Goal: Information Seeking & Learning: Check status

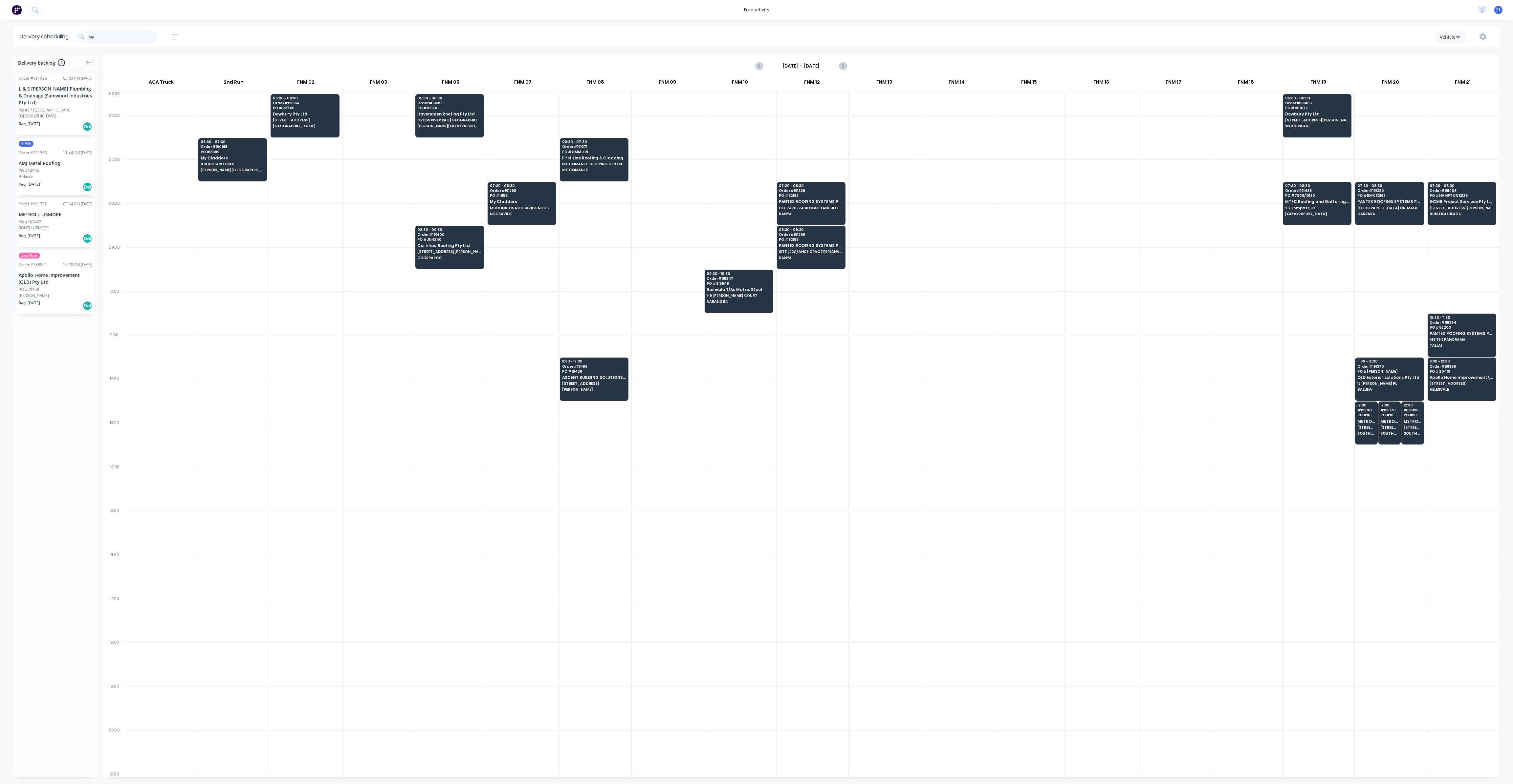
scroll to position [0, 0]
drag, startPoint x: 0, startPoint y: 0, endPoint x: 75, endPoint y: 29, distance: 80.4
click at [75, 29] on header "Delivery scheduling my Sort by Most recent Created date Required date Order num…" at bounding box center [756, 37] width 1486 height 21
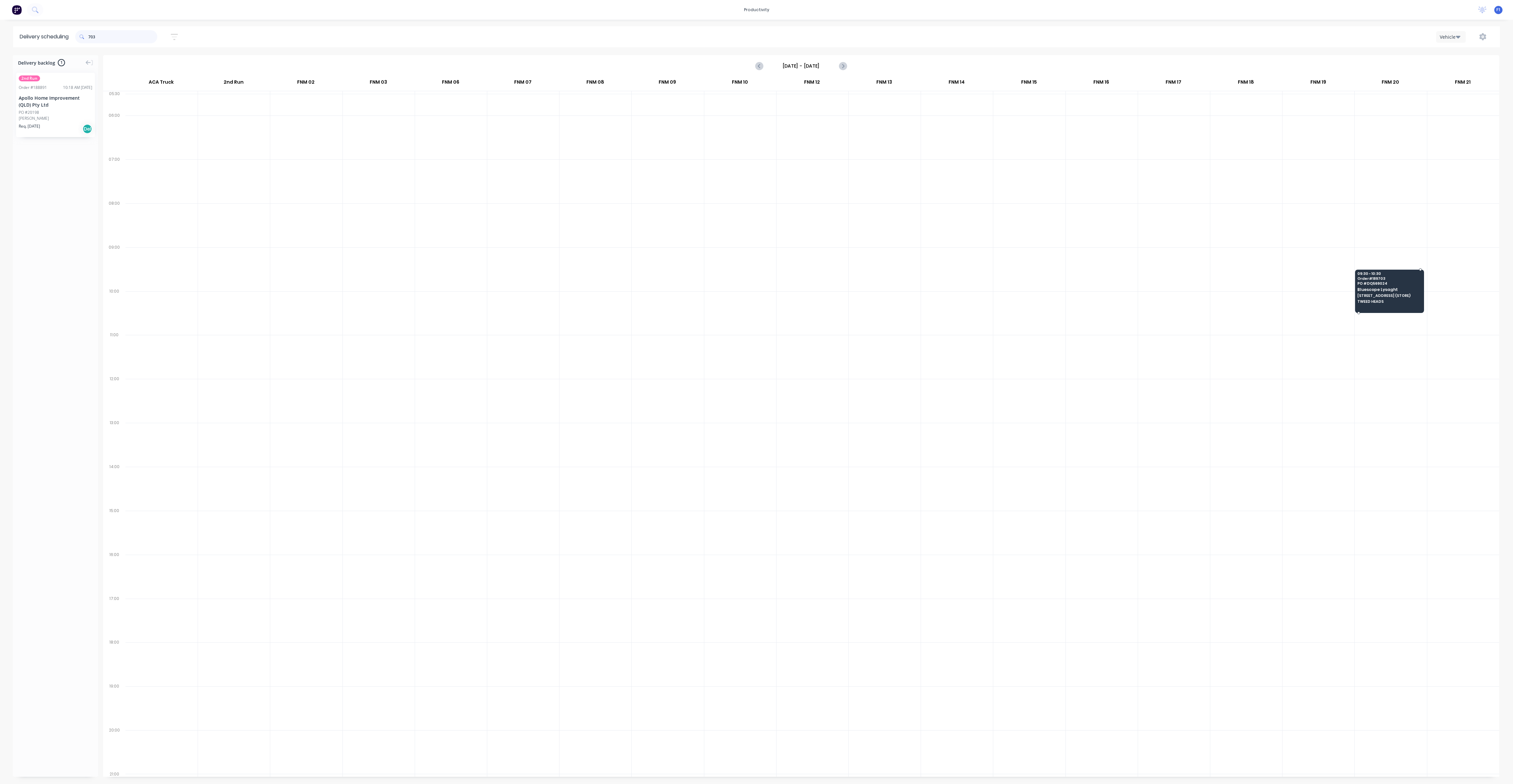
type input "703"
click at [1367, 290] on span "Bluescope Lysaght" at bounding box center [1389, 290] width 64 height 4
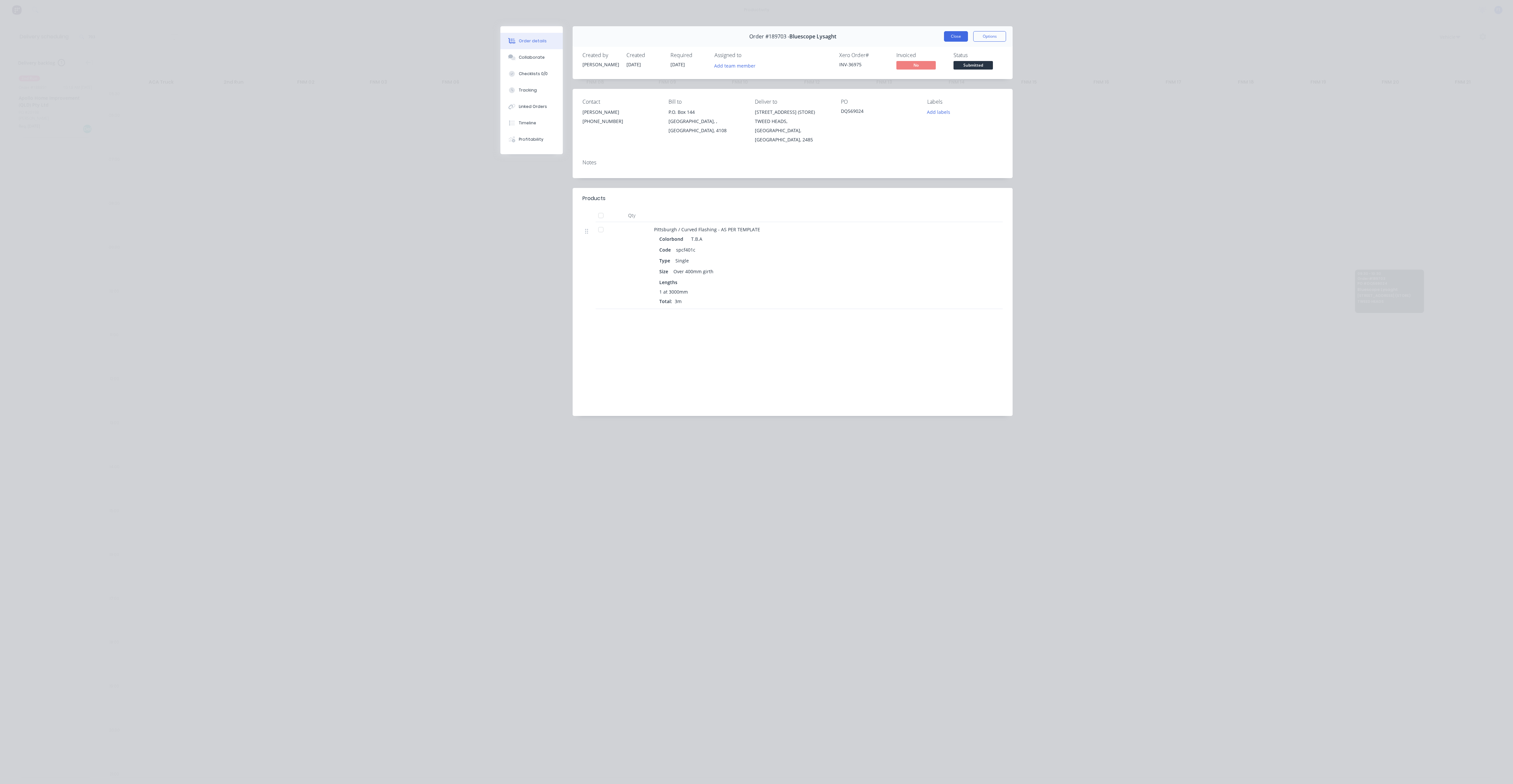
click at [960, 39] on button "Close" at bounding box center [955, 36] width 24 height 11
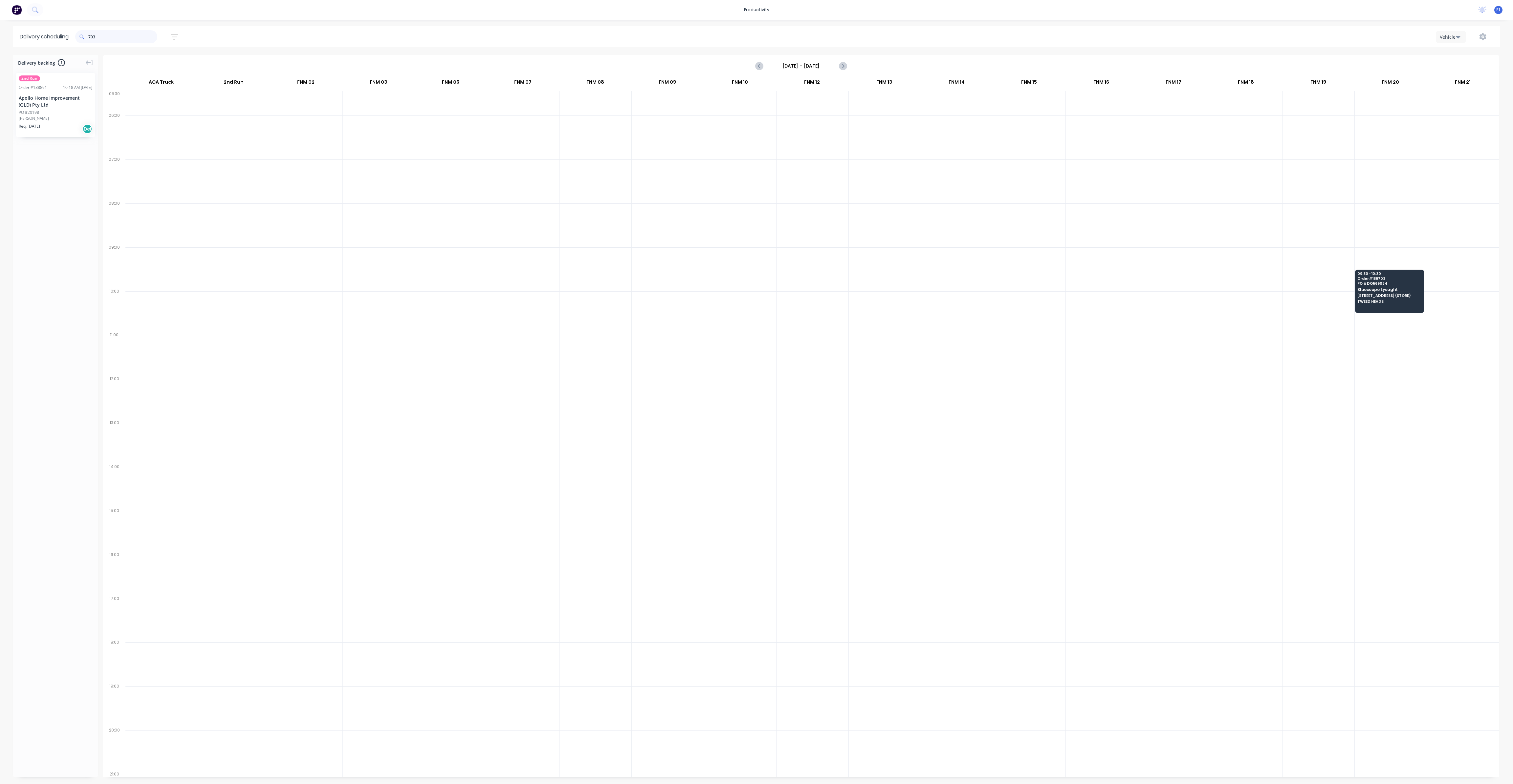
drag, startPoint x: 120, startPoint y: 31, endPoint x: 71, endPoint y: 29, distance: 49.0
click at [71, 29] on header "Delivery scheduling 703 Sort by Most recent Created date Required date Order nu…" at bounding box center [756, 37] width 1486 height 21
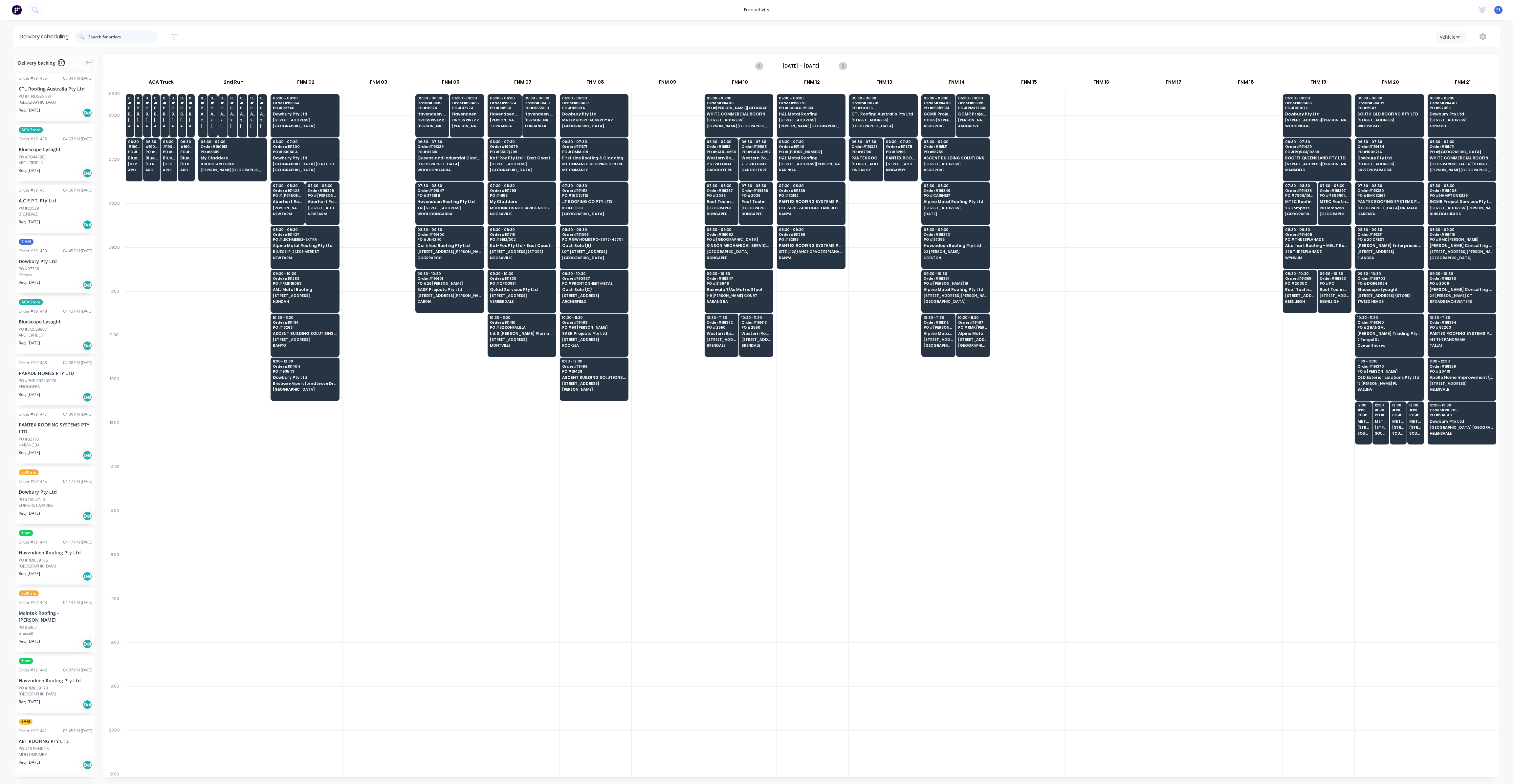
click at [118, 36] on input "text" at bounding box center [123, 37] width 69 height 13
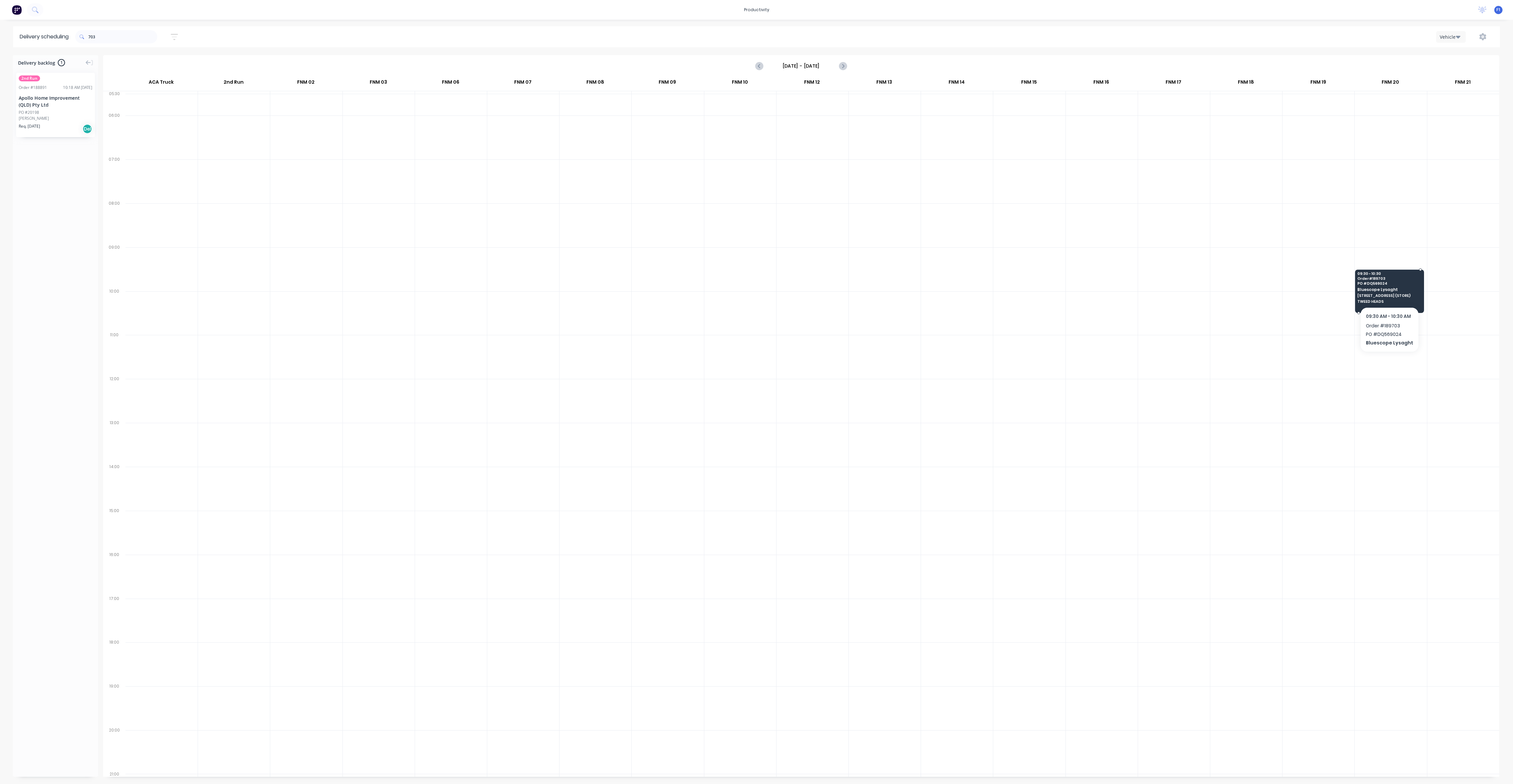
drag, startPoint x: 1374, startPoint y: 293, endPoint x: 1367, endPoint y: 308, distance: 16.6
click at [1374, 294] on span "[STREET_ADDRESS] (STORE)" at bounding box center [1389, 295] width 64 height 4
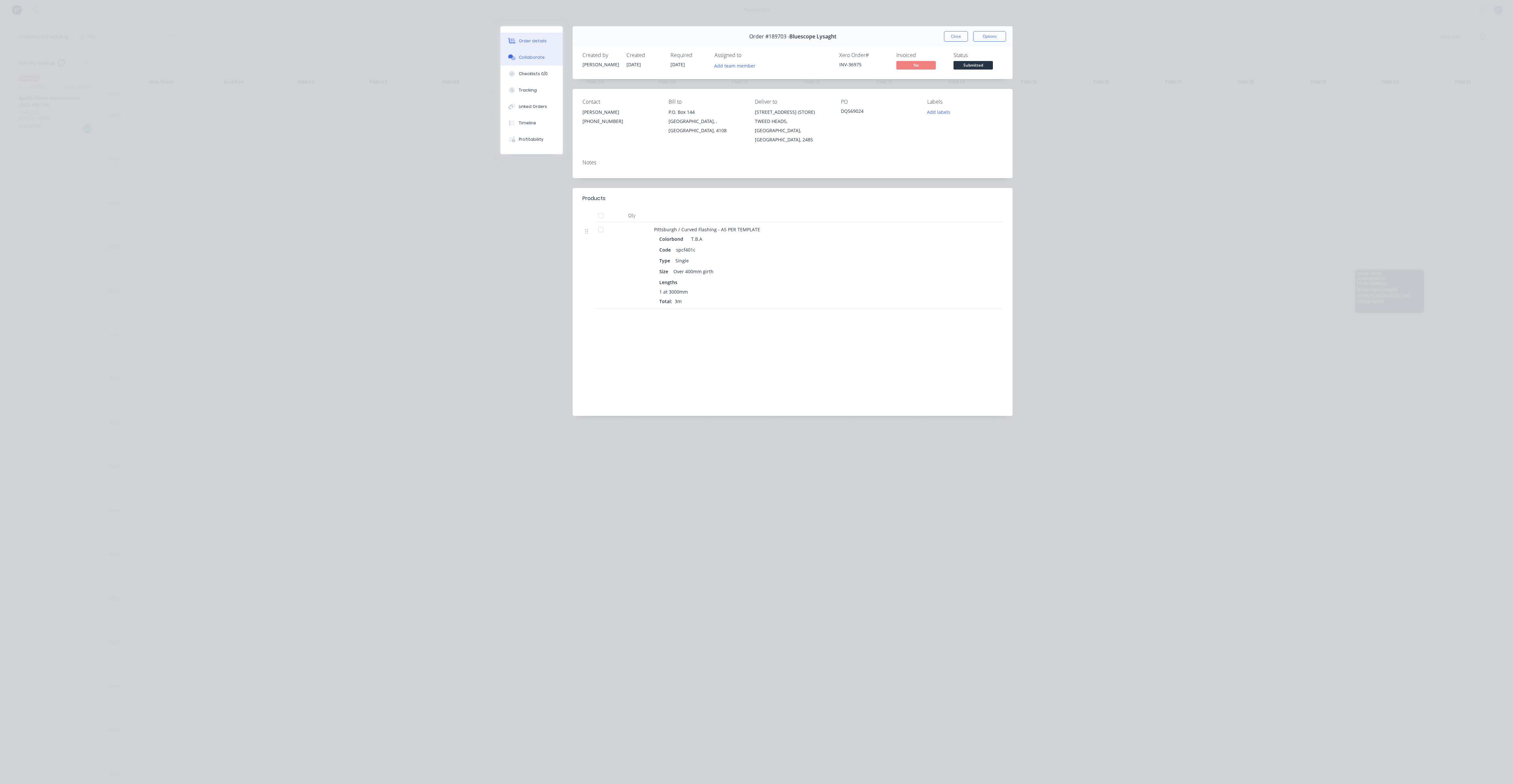
click at [535, 55] on div "Collaborate" at bounding box center [531, 57] width 26 height 6
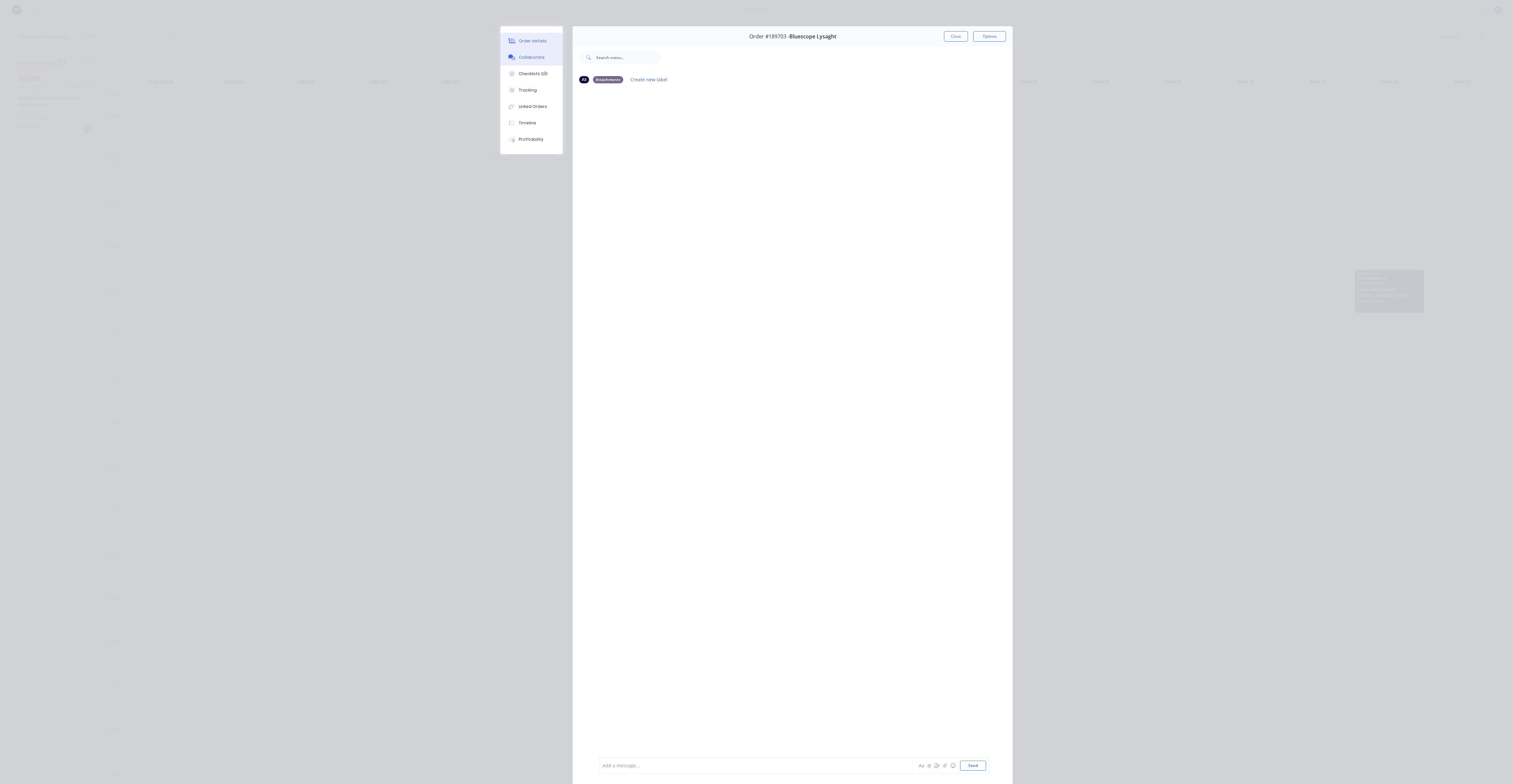
click at [531, 42] on div "Order details" at bounding box center [532, 41] width 28 height 6
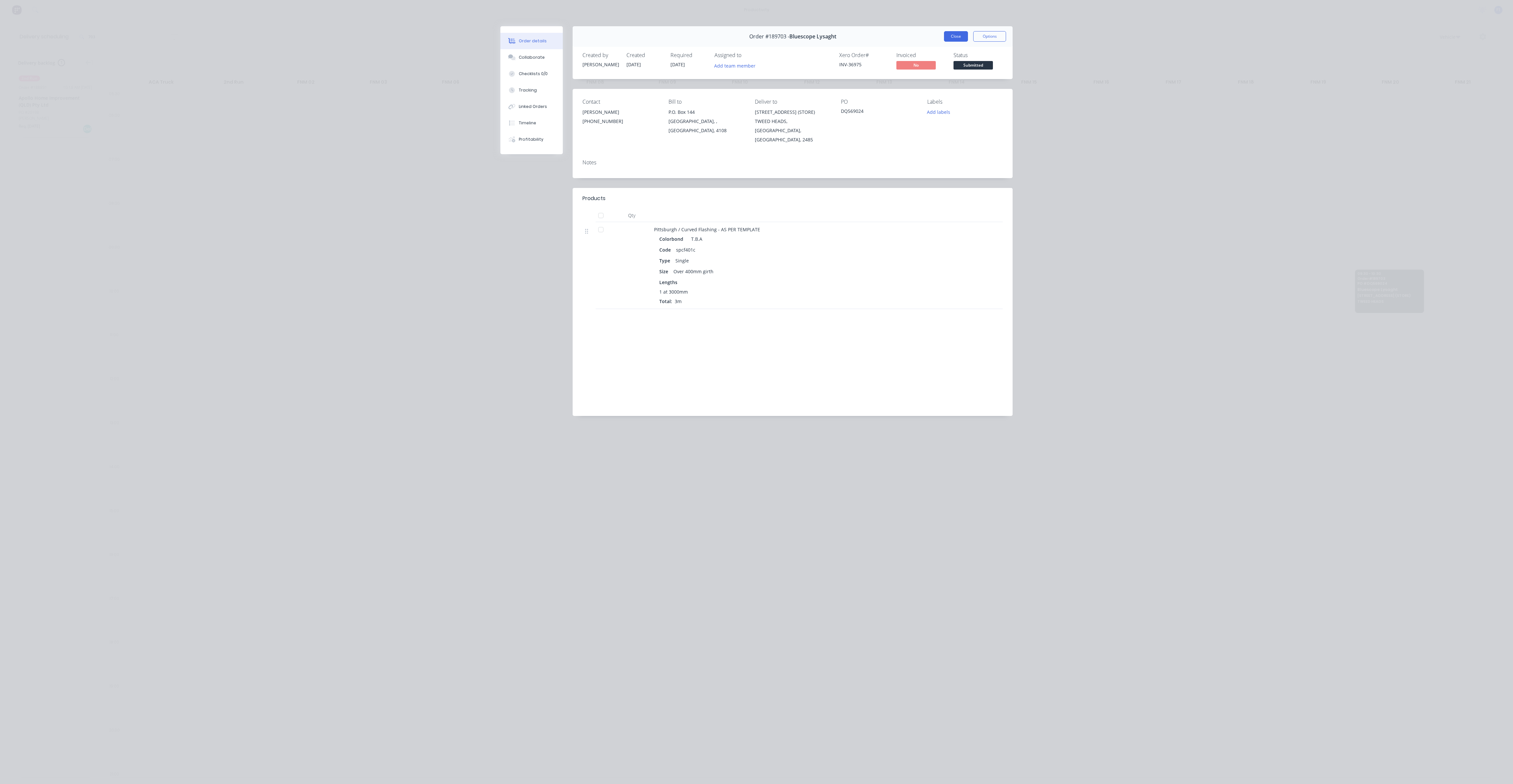
click at [959, 35] on button "Close" at bounding box center [955, 36] width 24 height 11
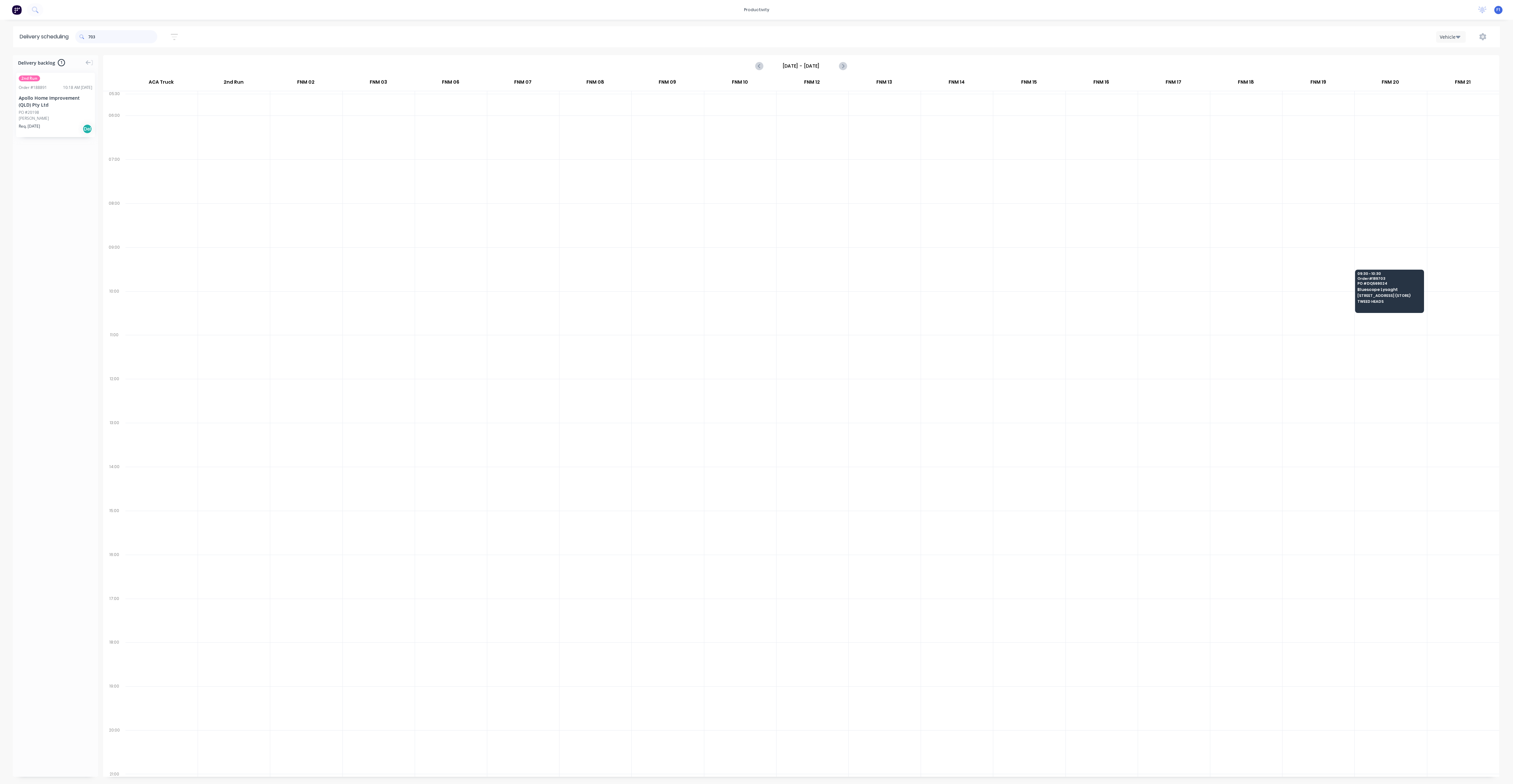
drag, startPoint x: 125, startPoint y: 38, endPoint x: 71, endPoint y: 39, distance: 54.0
click at [71, 39] on header "Delivery scheduling 703 Sort by Most recent Created date Required date Order nu…" at bounding box center [756, 37] width 1486 height 21
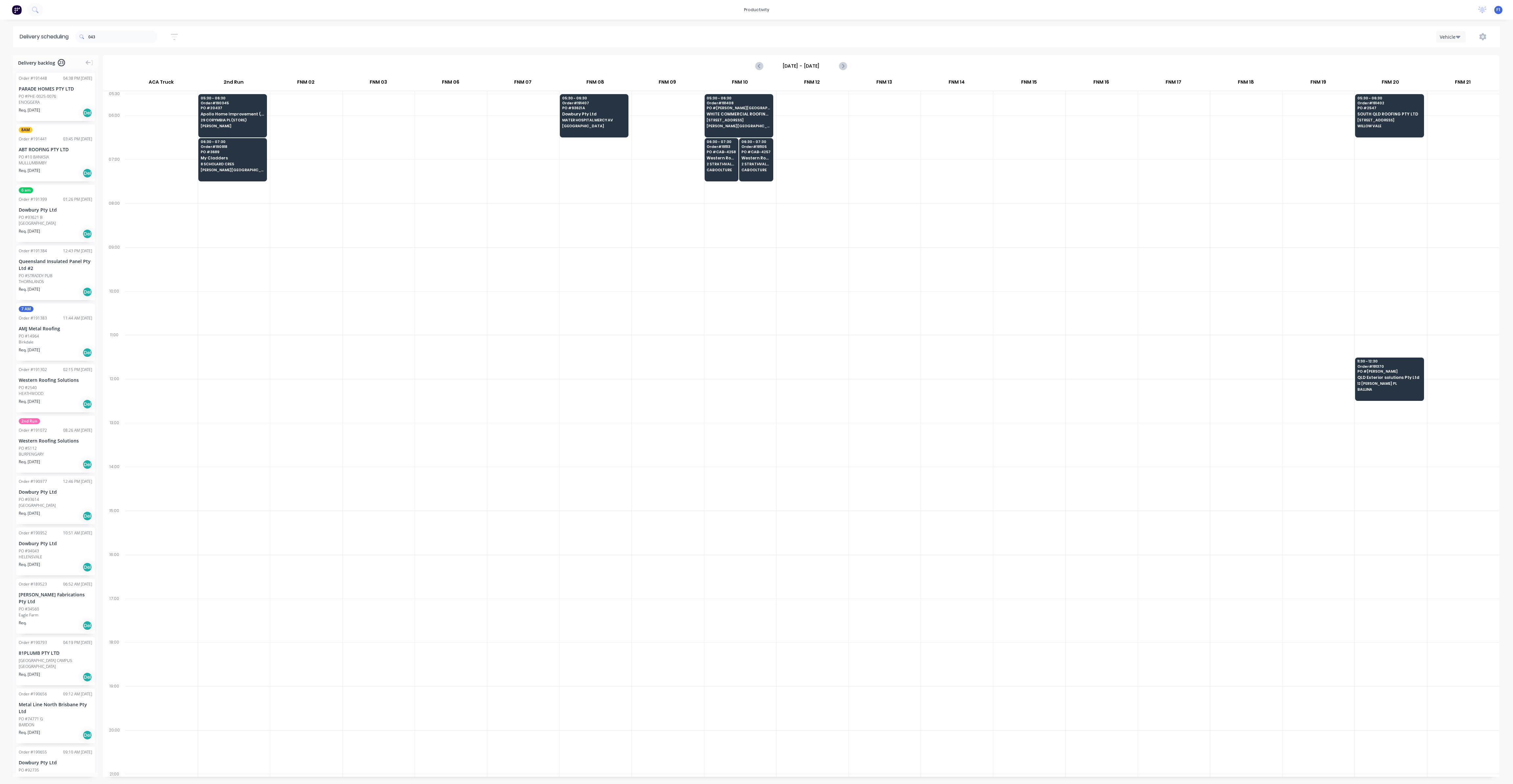
drag, startPoint x: 95, startPoint y: 106, endPoint x: 98, endPoint y: 117, distance: 11.4
click at [98, 117] on div "Order # 191448 04:38 PM [DATE] PARADE HOMES PTY LTD PO #PHE-0025-0076 ENOGGERA …" at bounding box center [55, 420] width 85 height 705
click at [95, 120] on div "Order # 191448 04:38 PM [DATE] PARADE HOMES PTY LTD PO #PHE-0025-0076 ENOGGERA …" at bounding box center [55, 97] width 85 height 48
drag, startPoint x: 95, startPoint y: 120, endPoint x: 98, endPoint y: 125, distance: 5.8
click at [96, 125] on div "Order # 191448 04:38 PM [DATE] PARADE HOMES PTY LTD PO #PHE-0025-0076 ENOGGERA …" at bounding box center [55, 420] width 85 height 705
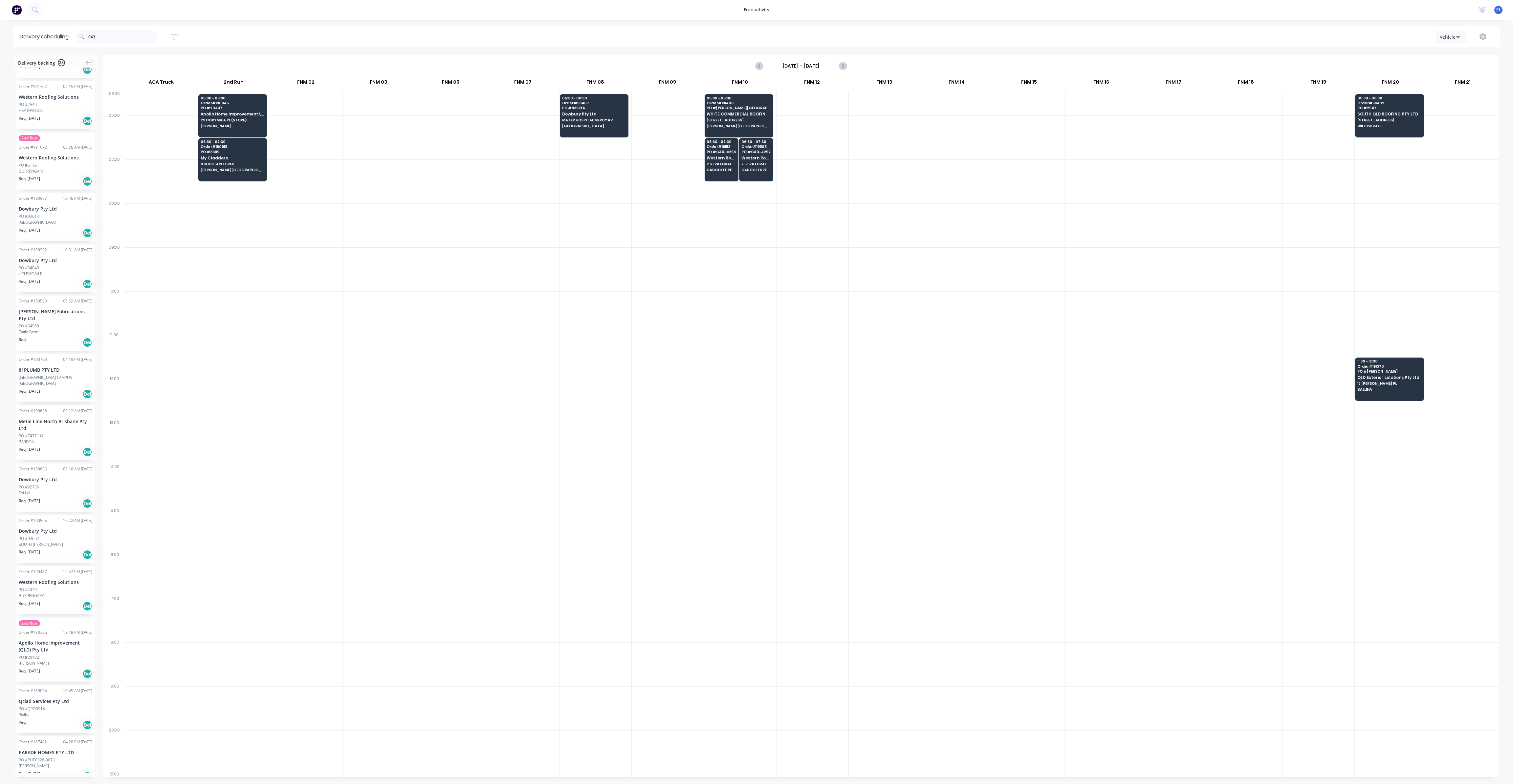
scroll to position [288, 0]
click at [62, 272] on div "Order # 190952 10:51 AM [DATE] Dowbury Pty Ltd PO #94043 HELENSVALE Req. [DATE]…" at bounding box center [55, 263] width 79 height 48
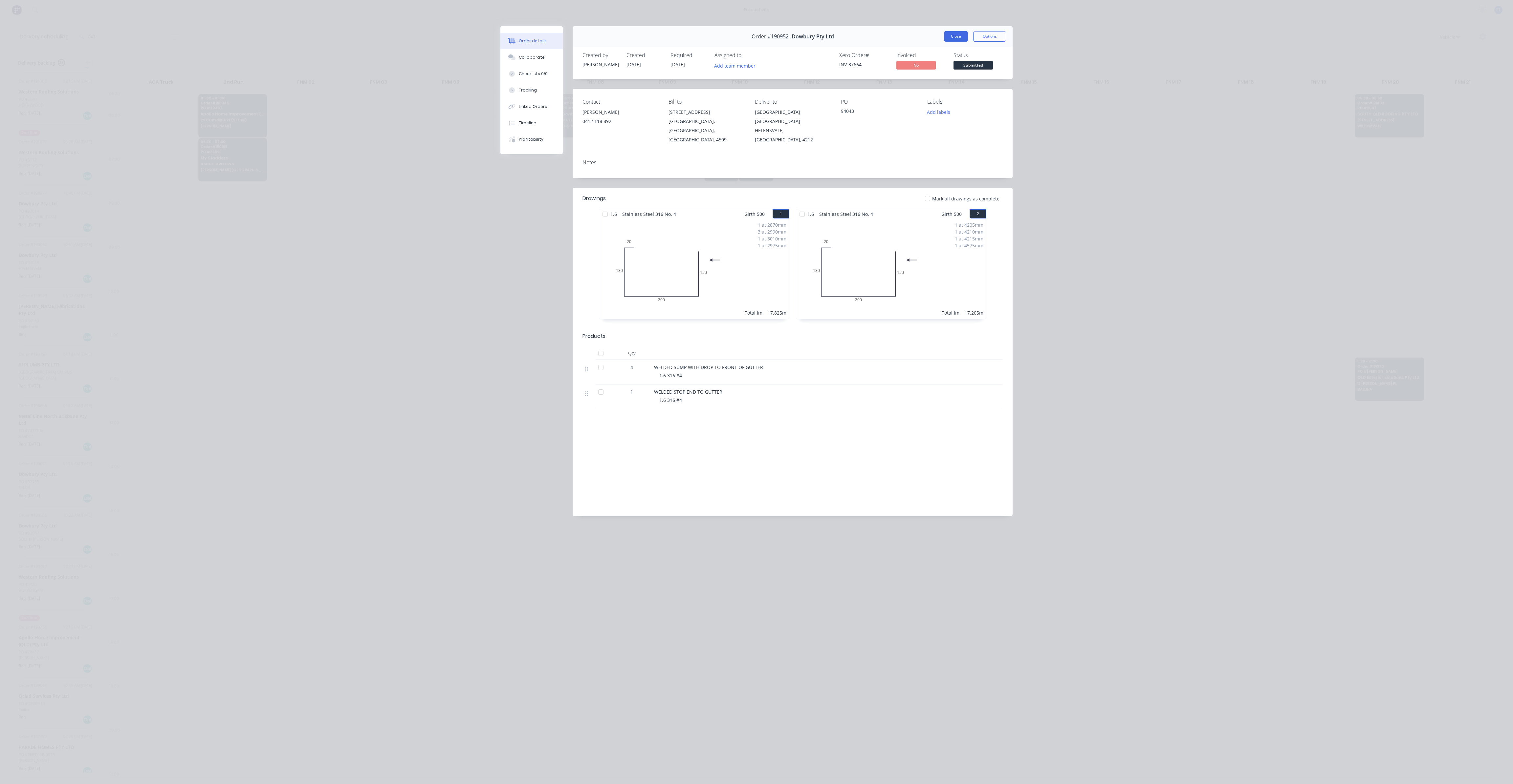
click at [954, 34] on button "Close" at bounding box center [955, 36] width 24 height 11
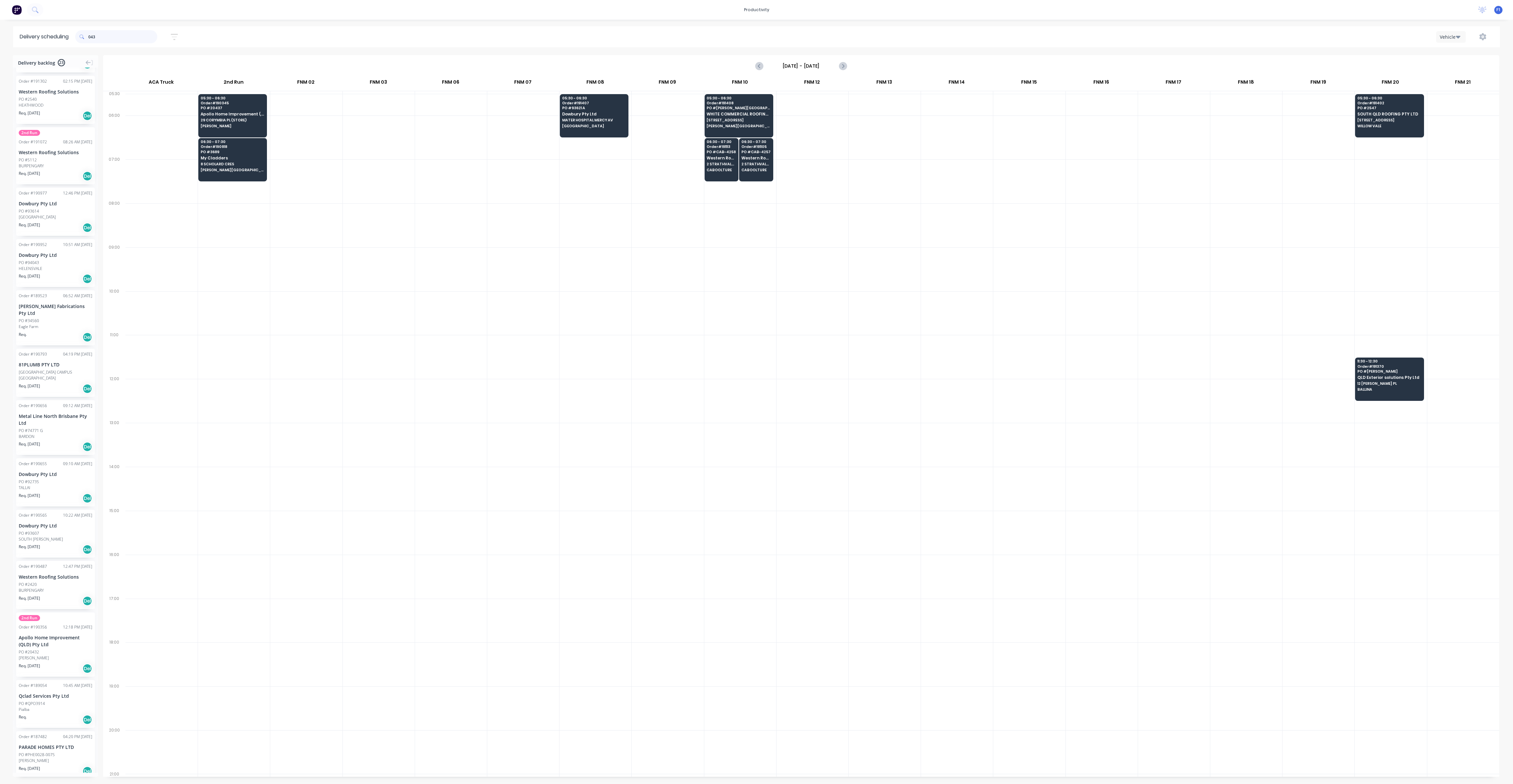
drag, startPoint x: 118, startPoint y: 36, endPoint x: 11, endPoint y: 23, distance: 107.8
click at [11, 23] on div "productivity productivity Workflow Planner Delivery Scheduling Timesheets No ne…" at bounding box center [756, 392] width 1513 height 784
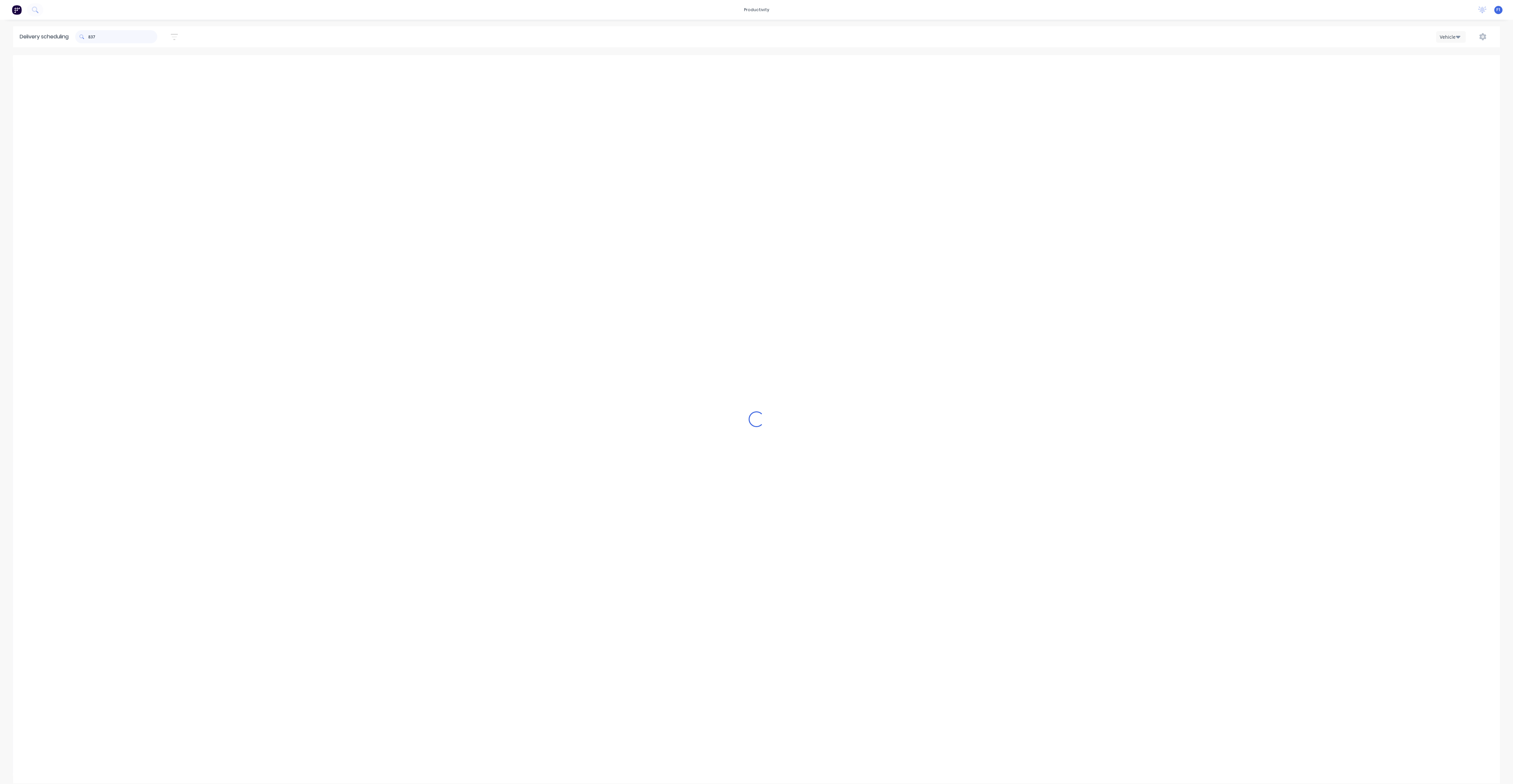
scroll to position [0, 0]
type input "837"
click at [577, 282] on span "PO # PRONTO SHEET METAL" at bounding box center [594, 283] width 64 height 4
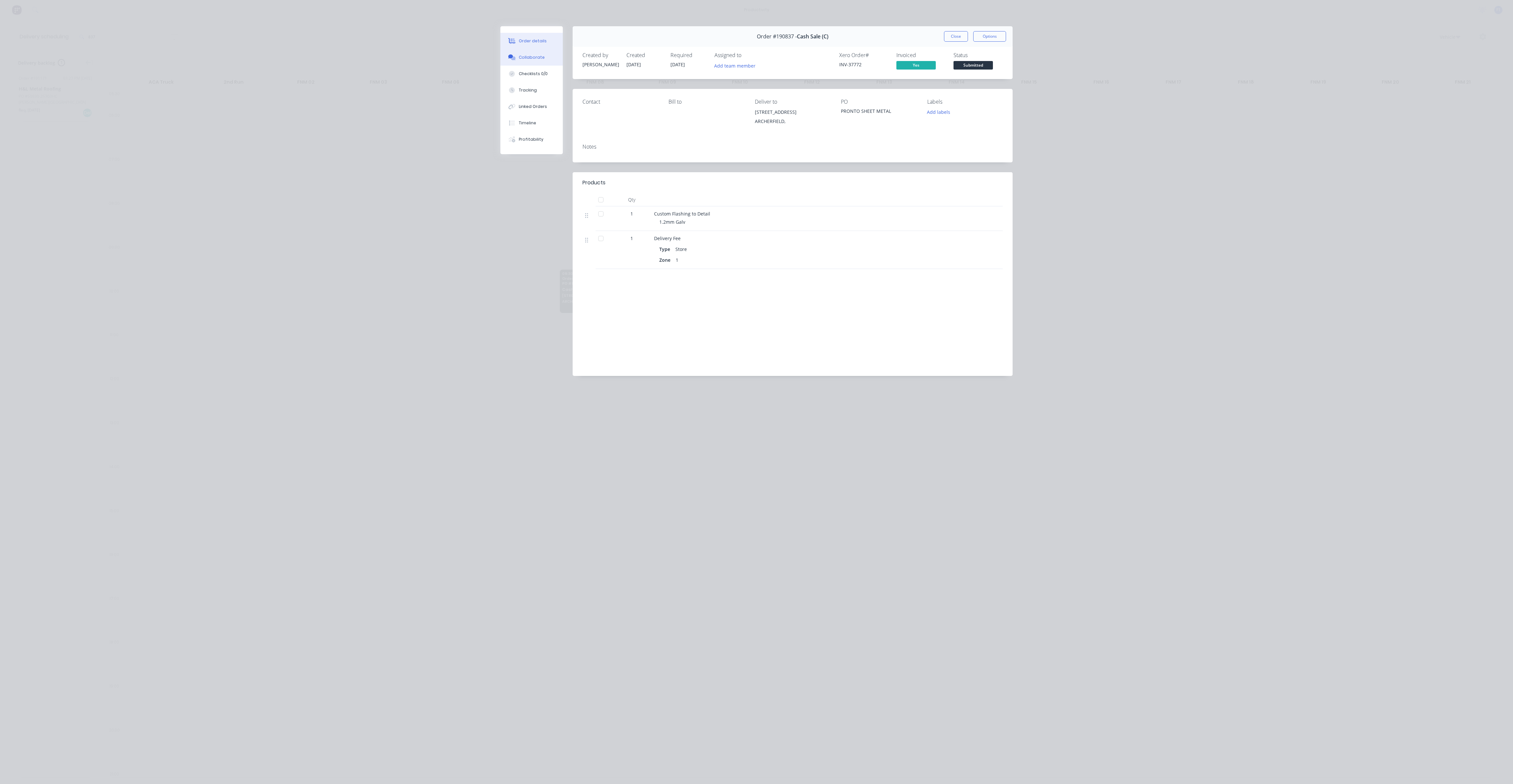
click at [532, 59] on div "Collaborate" at bounding box center [531, 57] width 26 height 6
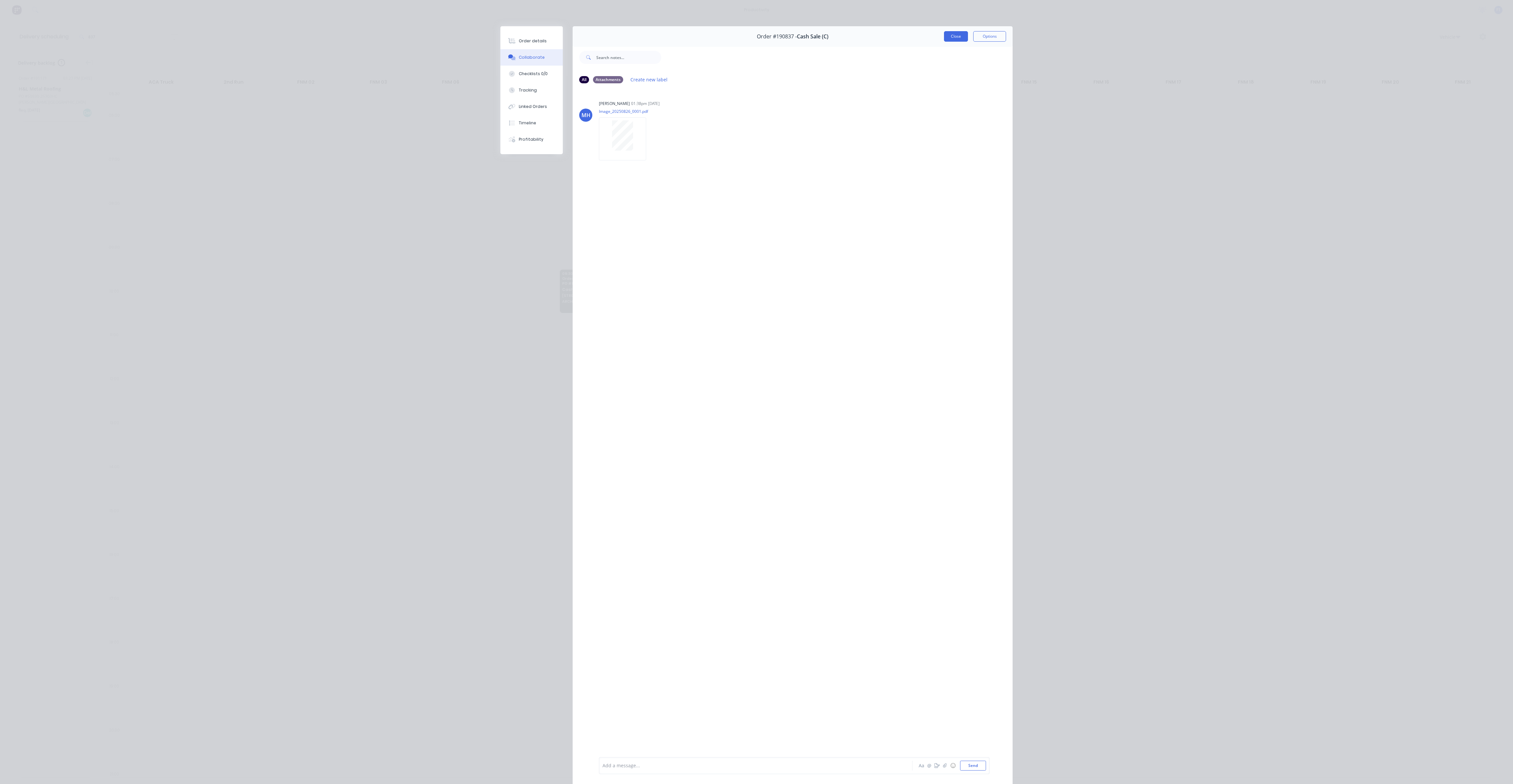
click at [961, 36] on button "Close" at bounding box center [955, 36] width 24 height 11
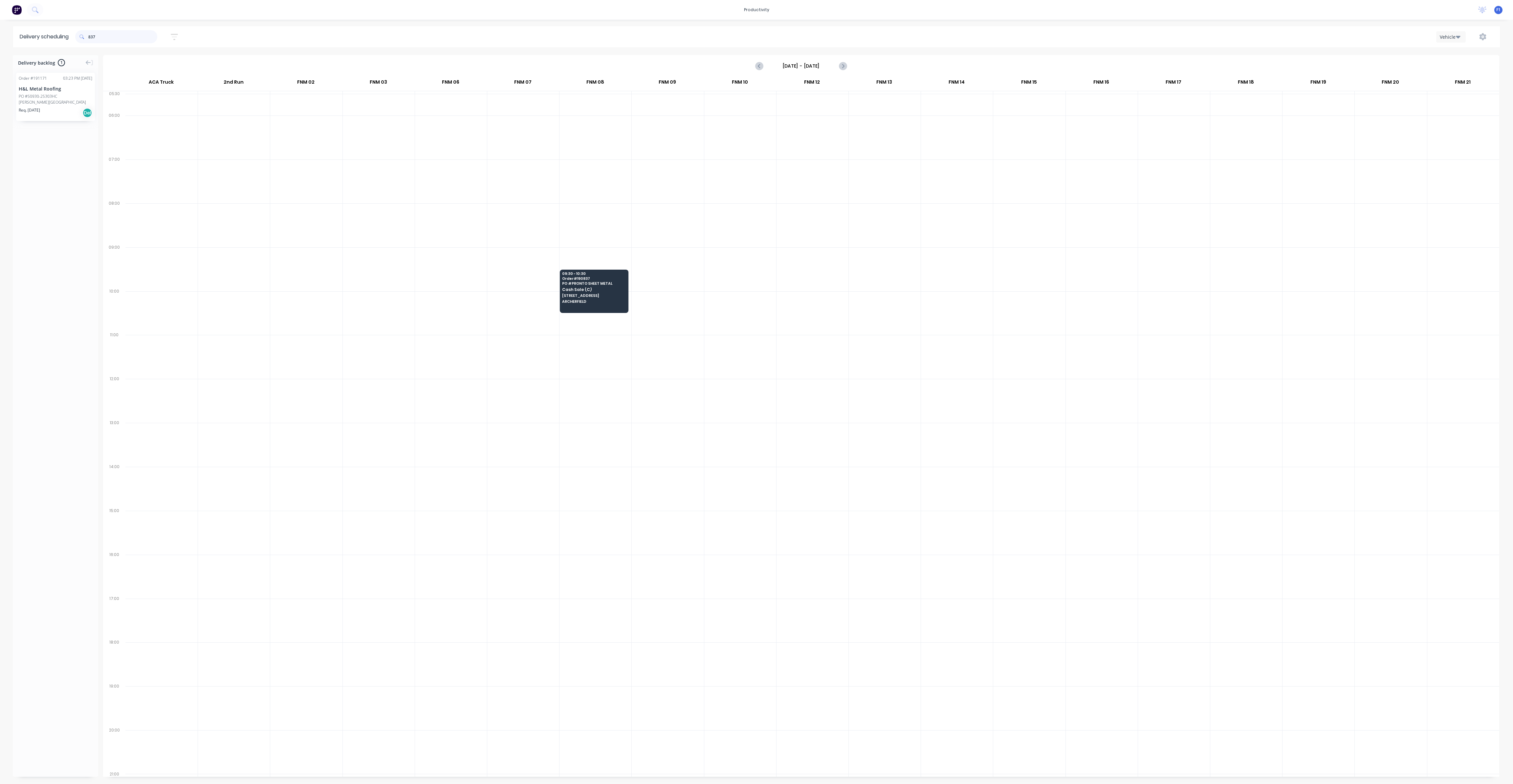
drag, startPoint x: 88, startPoint y: 37, endPoint x: 52, endPoint y: 37, distance: 36.0
click at [52, 37] on header "Delivery scheduling 837 Sort by Most recent Created date Required date Order nu…" at bounding box center [756, 37] width 1486 height 21
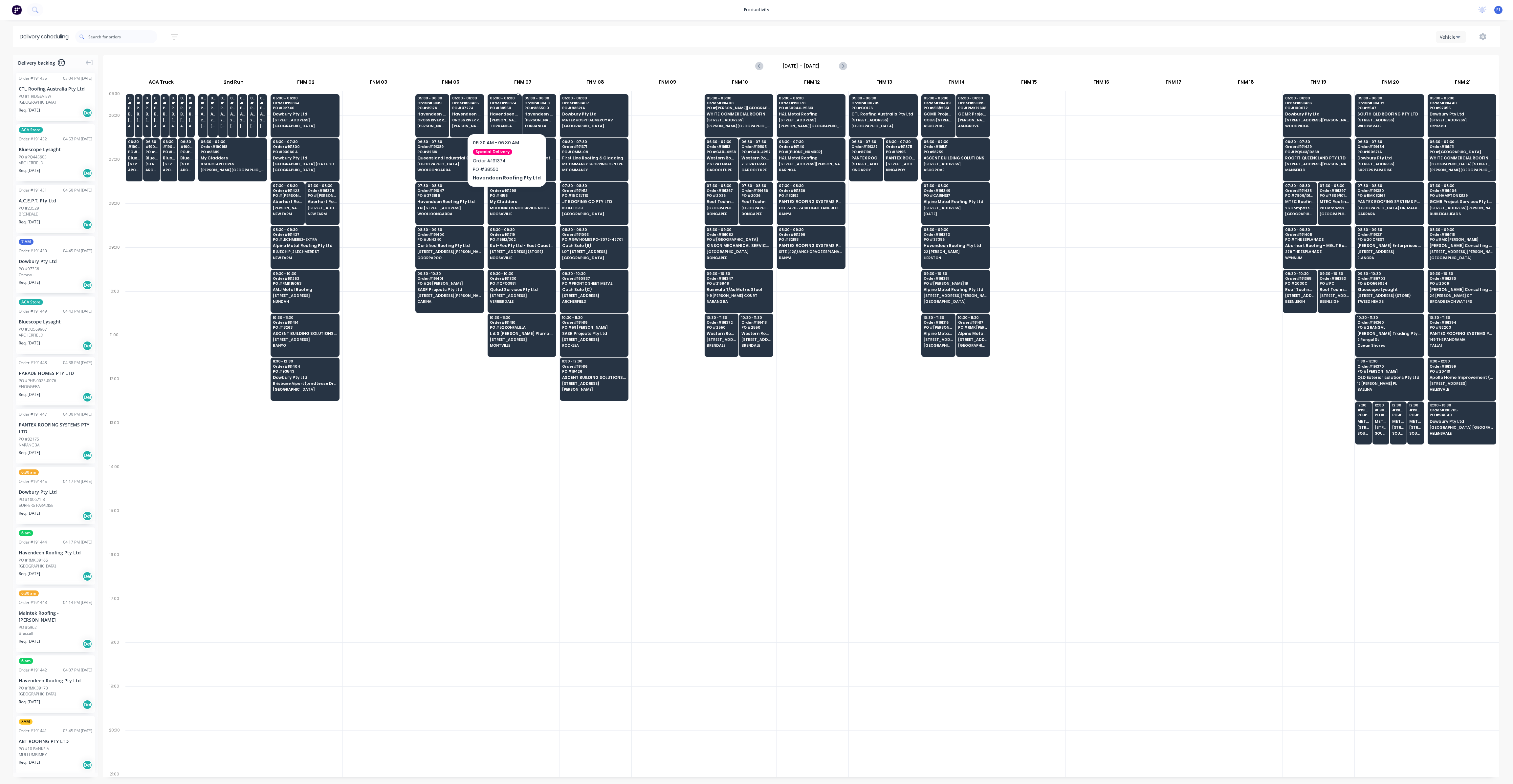
click at [506, 111] on div "05:30 - 06:30 Order # 191374 PO # 38550 Havendeen Roofing Pty Ltd [PERSON_NAME]…" at bounding box center [504, 112] width 34 height 37
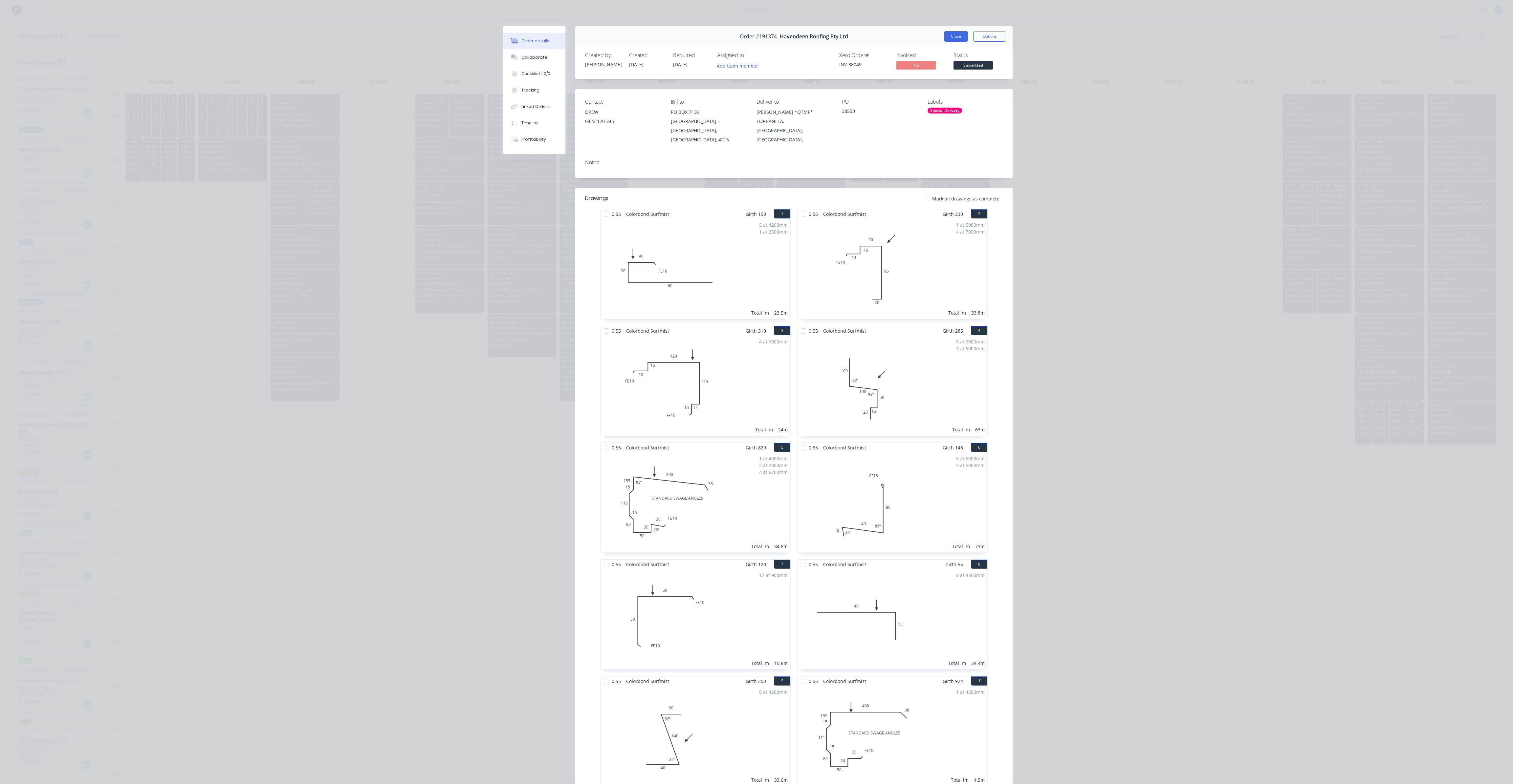
click at [946, 34] on button "Close" at bounding box center [955, 36] width 24 height 11
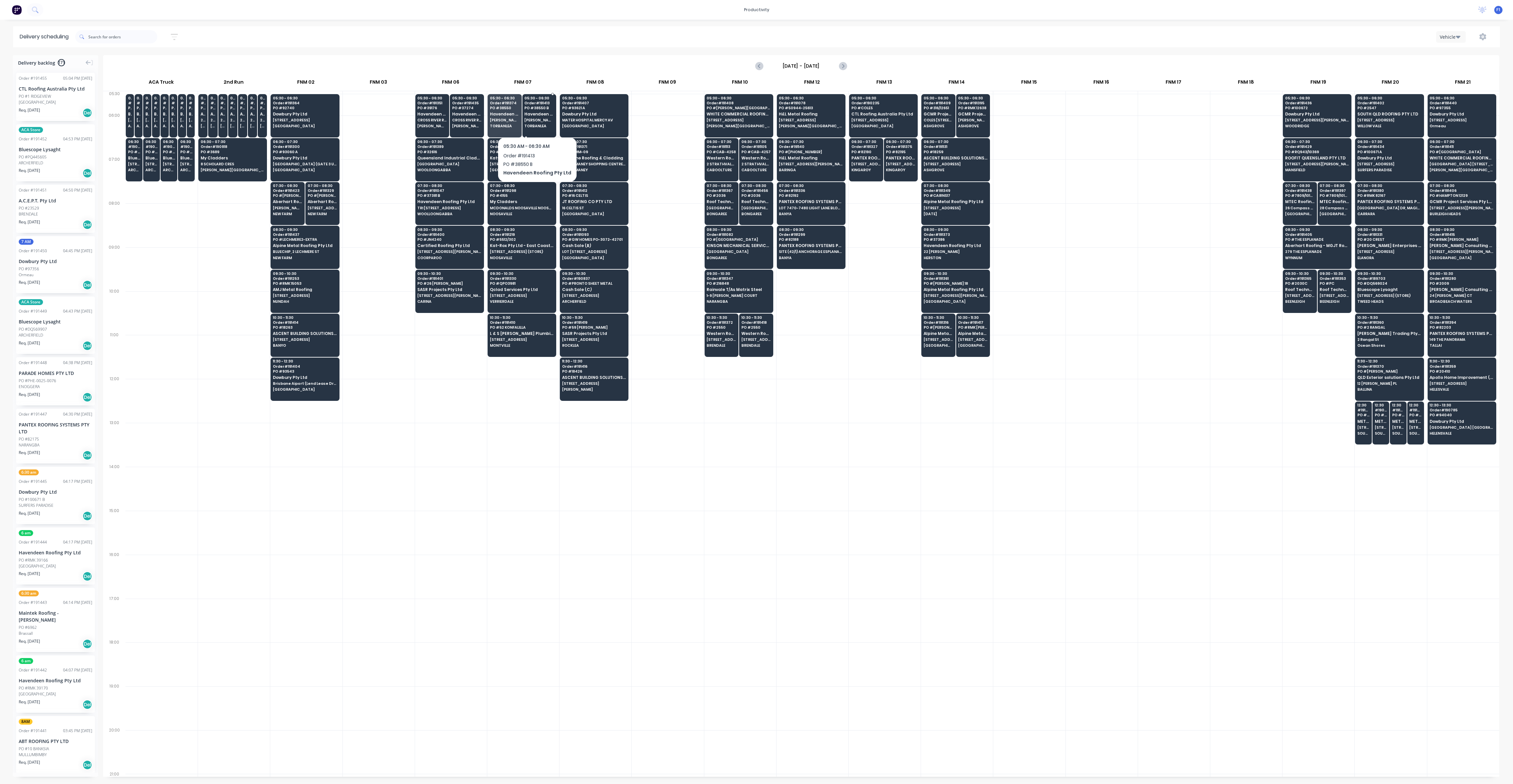
click at [534, 120] on span "[PERSON_NAME] *QTMP*" at bounding box center [539, 120] width 29 height 4
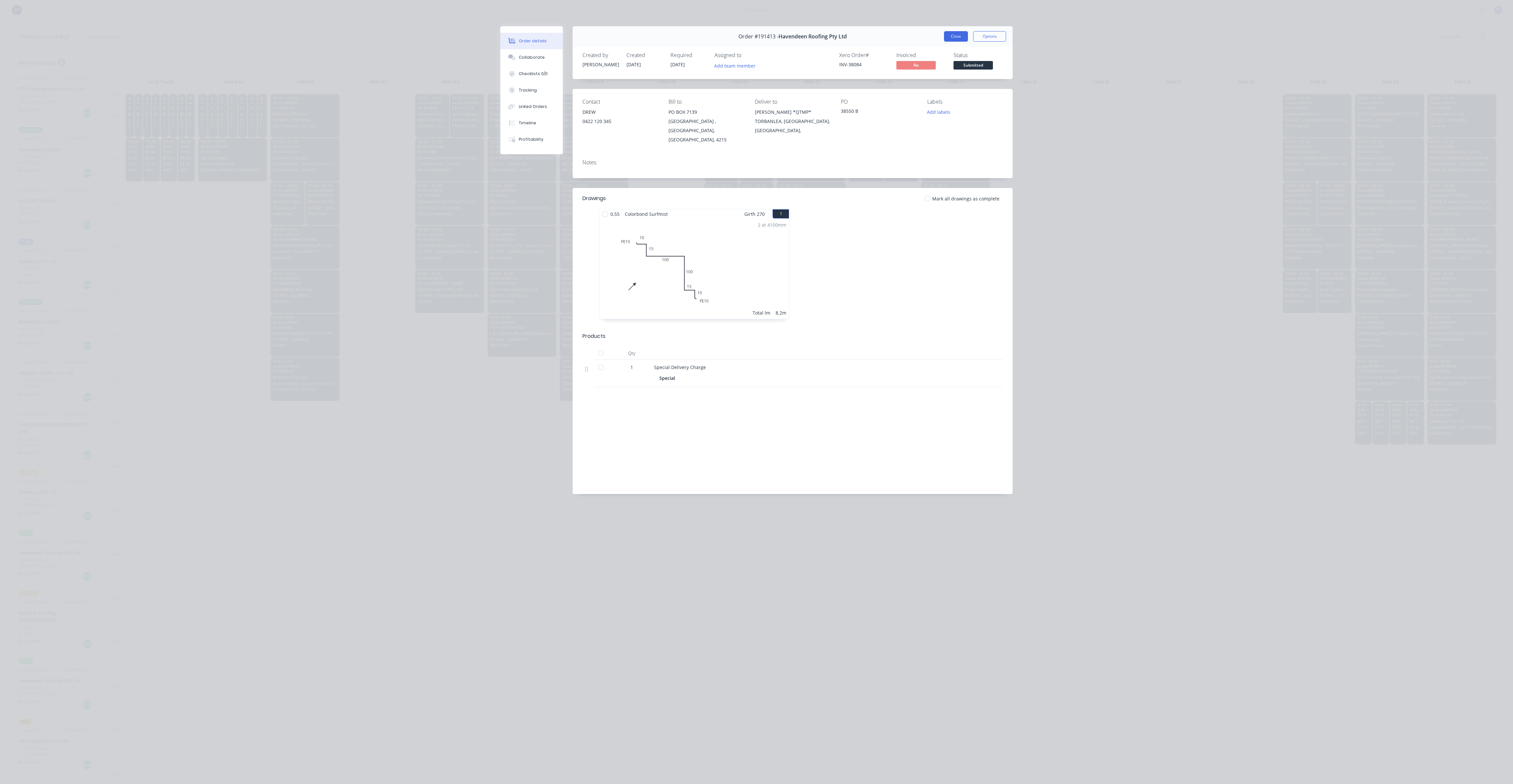
click at [947, 32] on button "Close" at bounding box center [955, 36] width 24 height 11
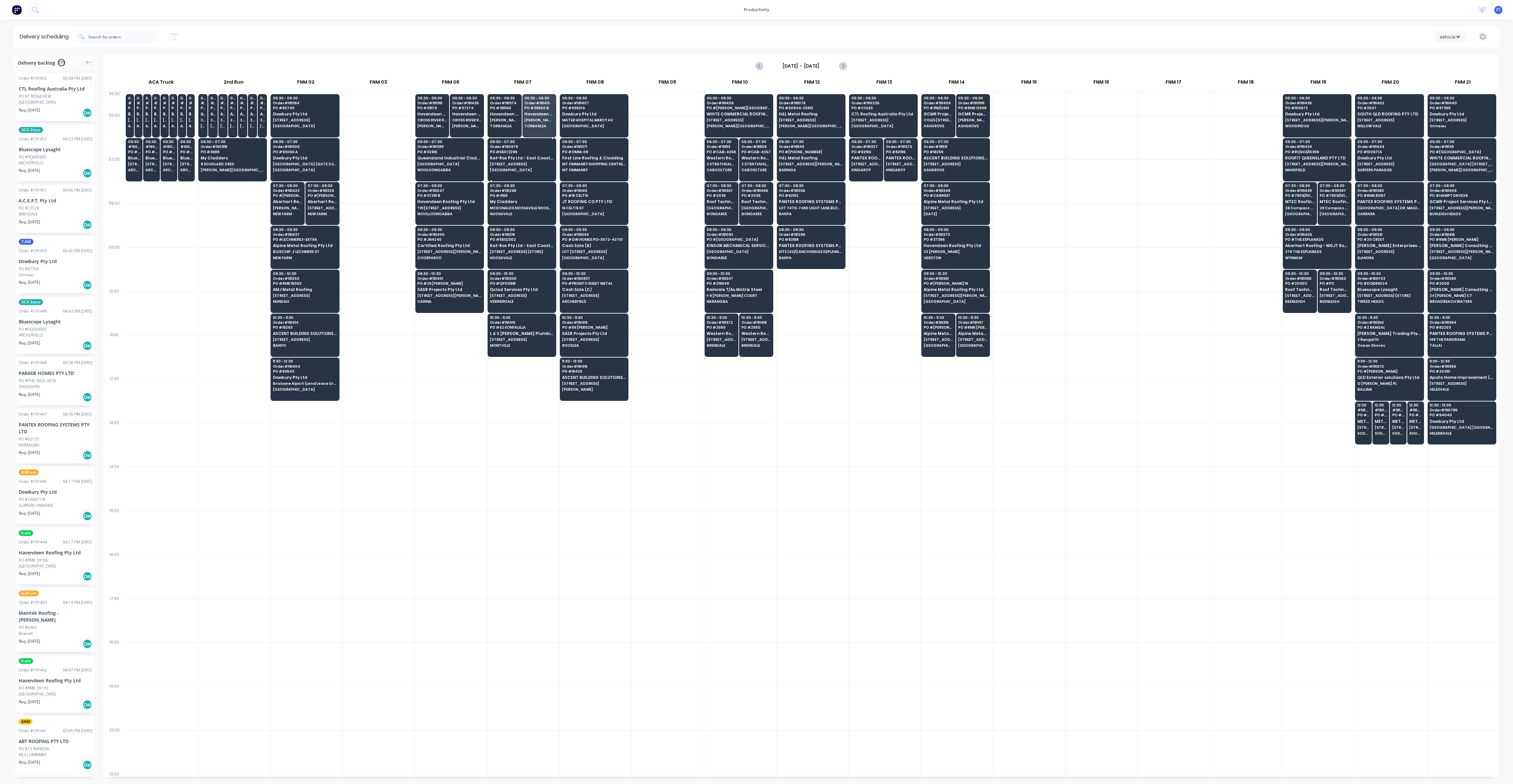
click at [525, 163] on span "[STREET_ADDRESS]" at bounding box center [521, 163] width 64 height 4
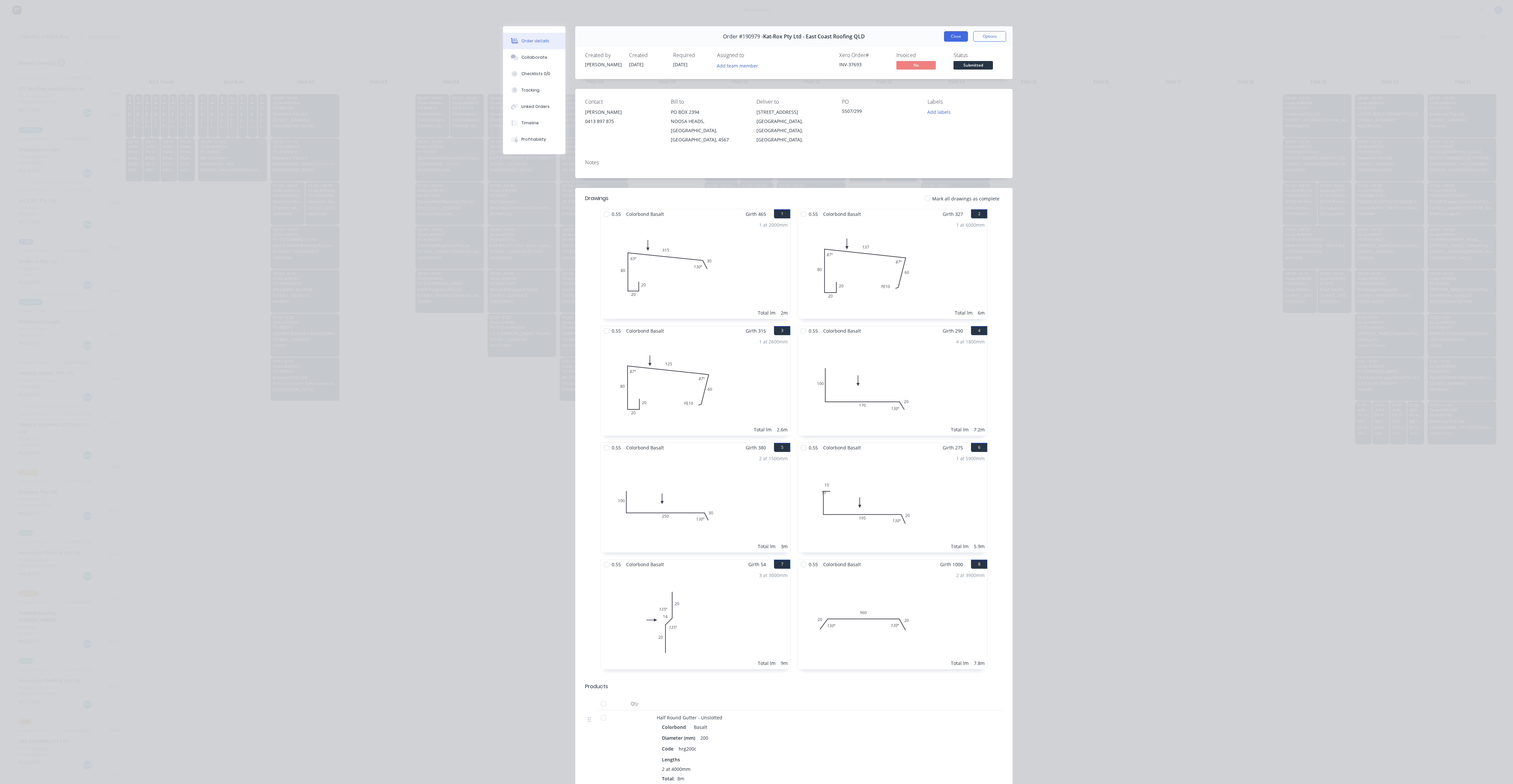
click at [948, 35] on button "Close" at bounding box center [955, 36] width 24 height 11
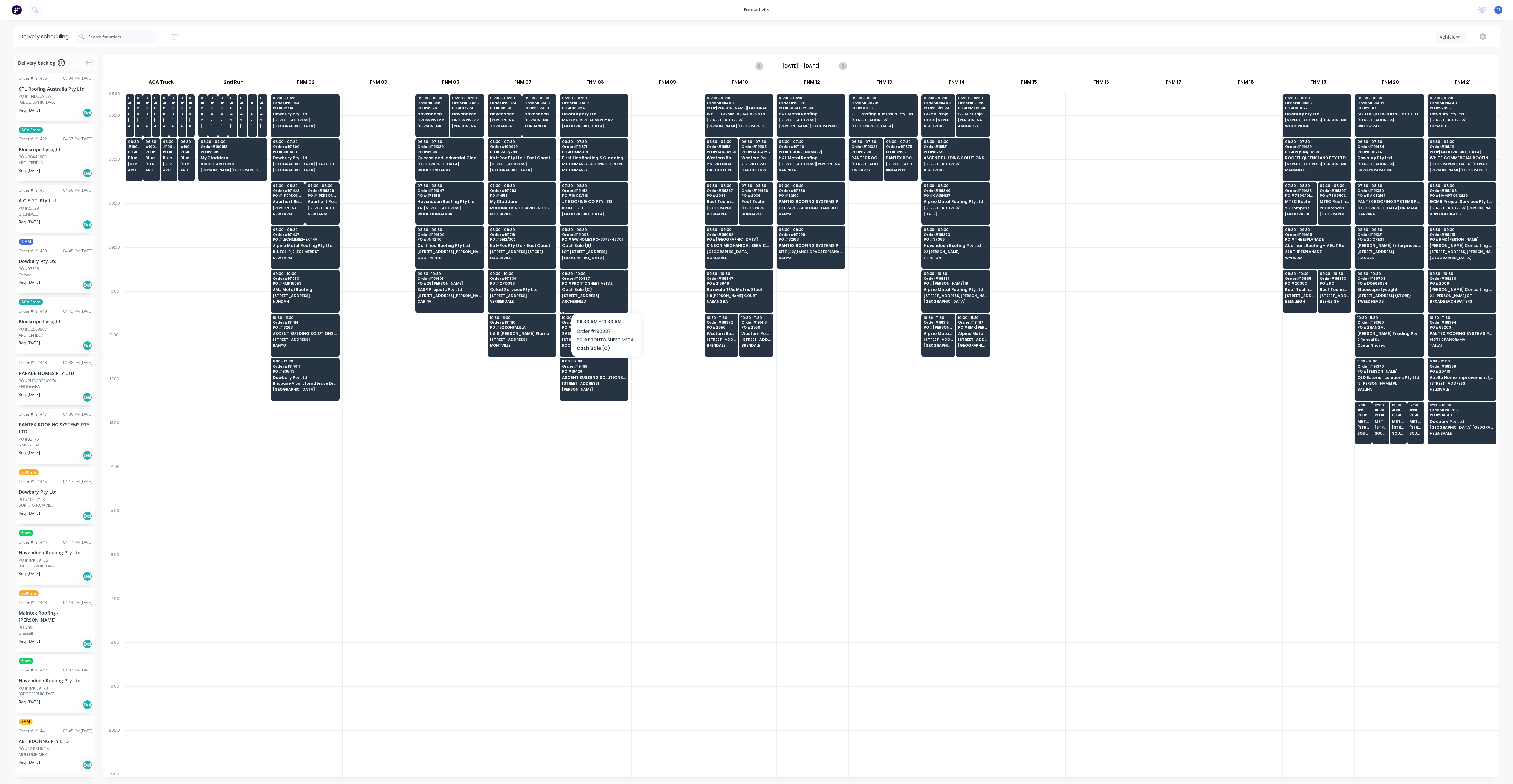
click at [606, 295] on span "[STREET_ADDRESS]" at bounding box center [594, 295] width 64 height 4
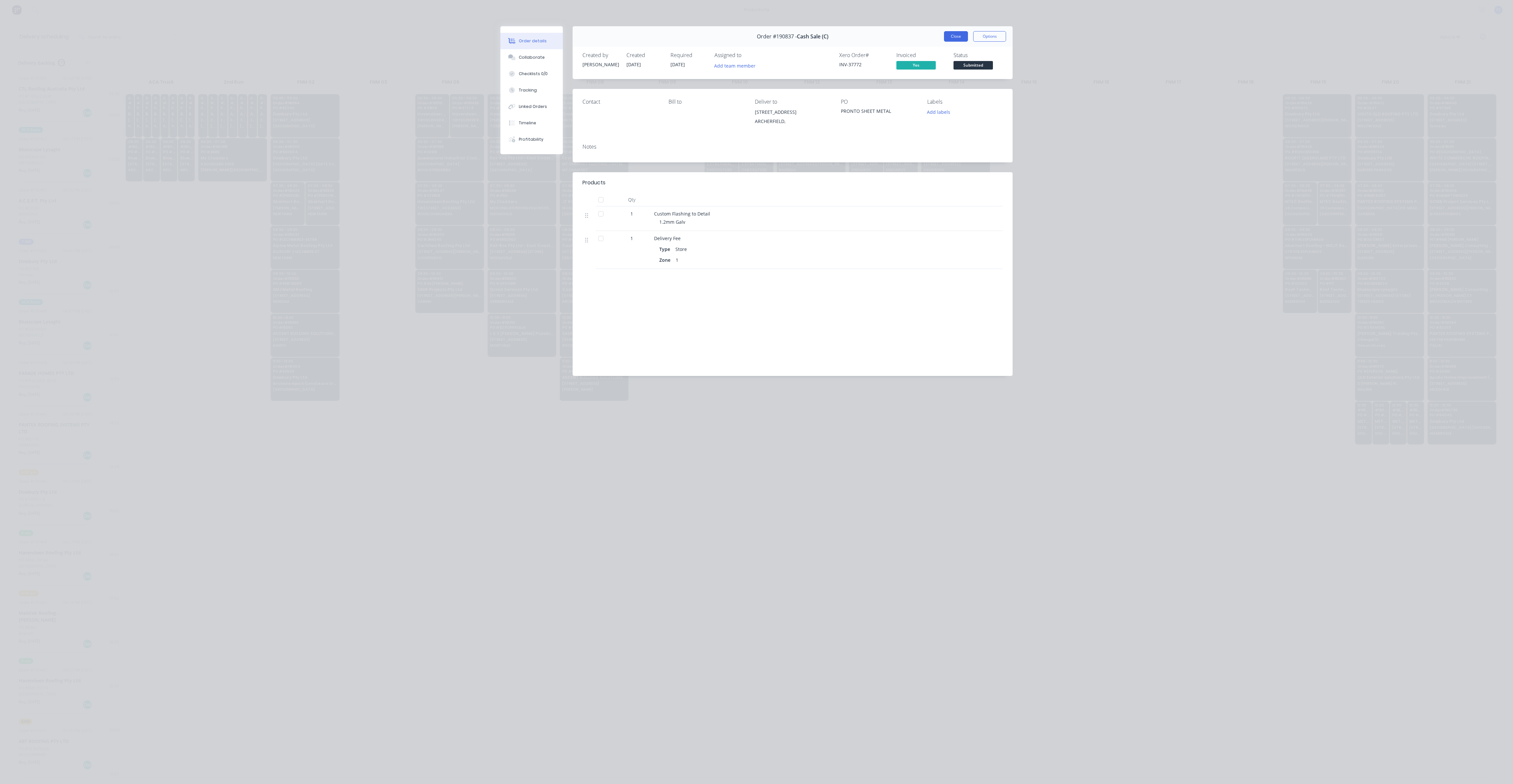
click at [954, 33] on button "Close" at bounding box center [955, 36] width 24 height 11
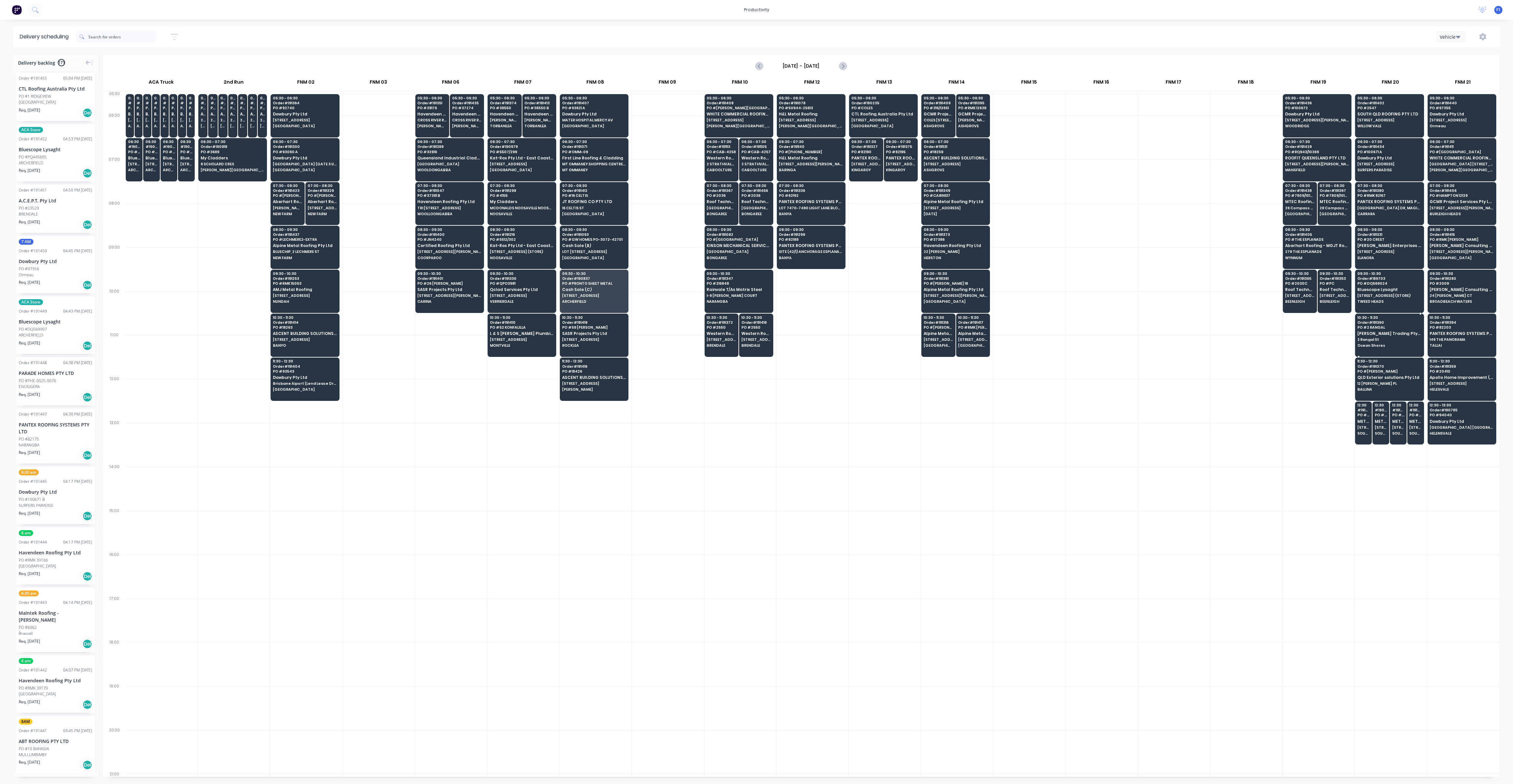
click at [1374, 340] on div "10:30 - 11:30 Order # 191360 PO # 2 [PERSON_NAME] Trading Pty Ltd T/AS Coastal …" at bounding box center [1389, 332] width 68 height 37
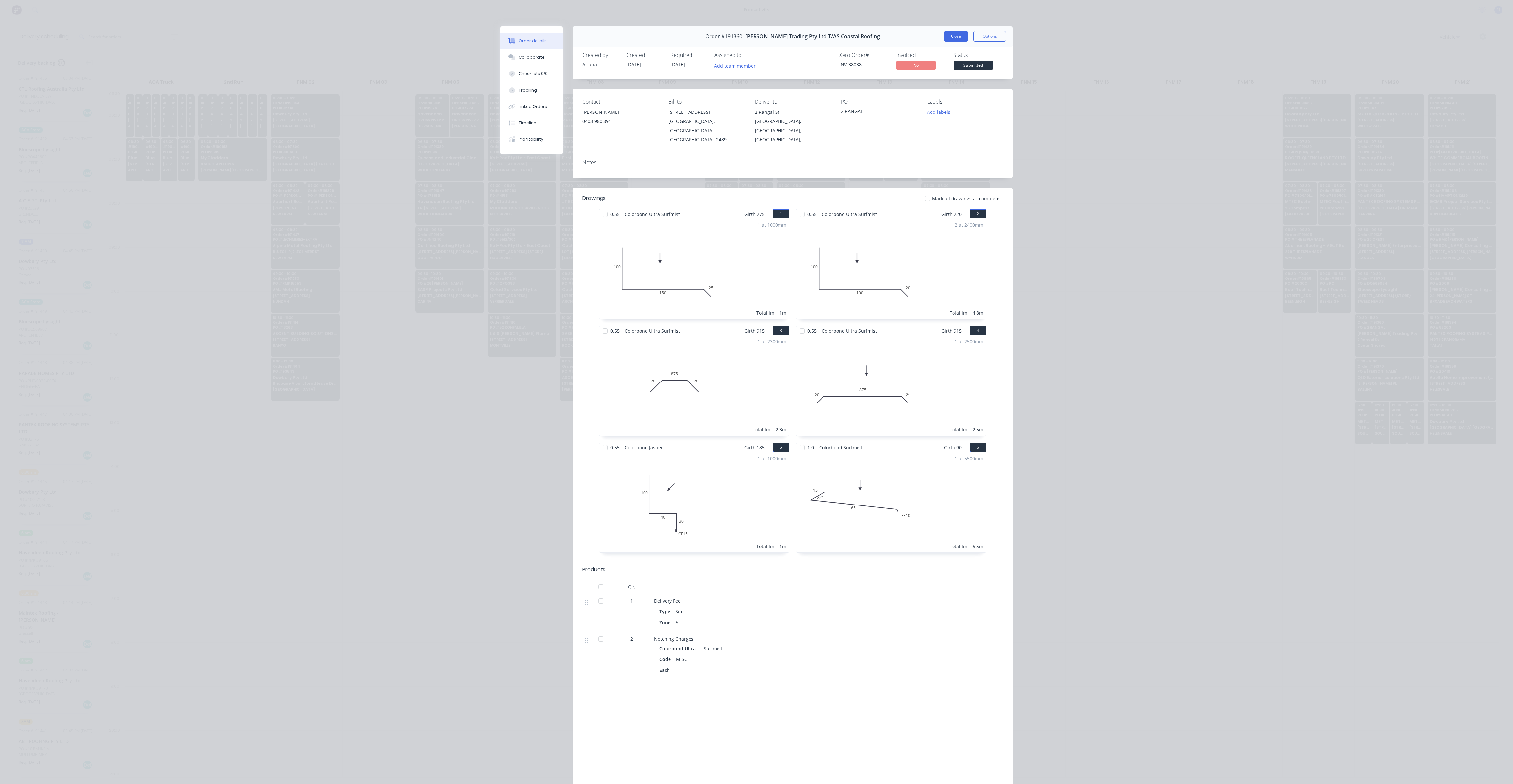
click at [956, 41] on button "Close" at bounding box center [955, 36] width 24 height 11
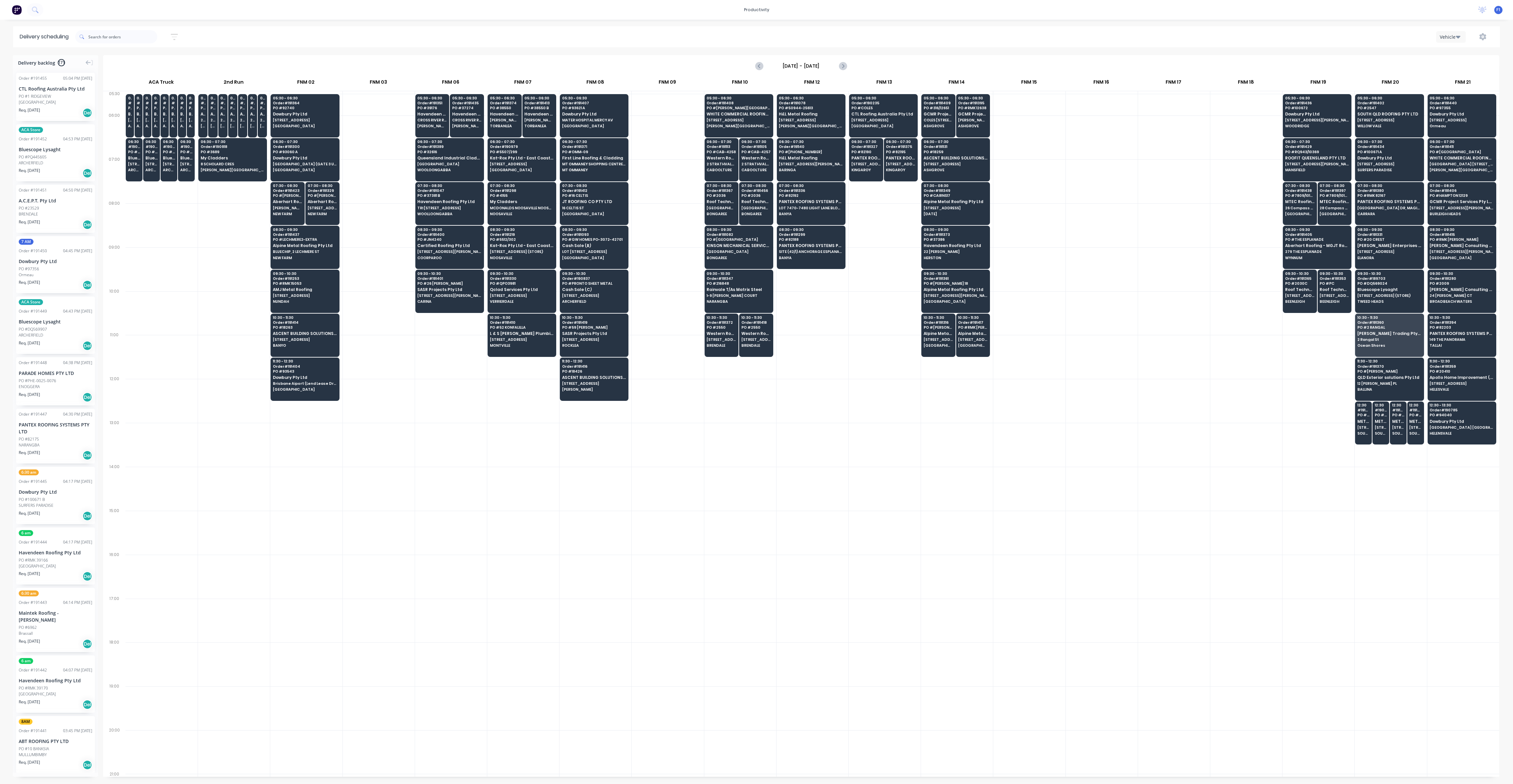
click at [354, 162] on div at bounding box center [379, 181] width 72 height 44
click at [316, 157] on span "Dowbury Pty Ltd" at bounding box center [304, 158] width 64 height 4
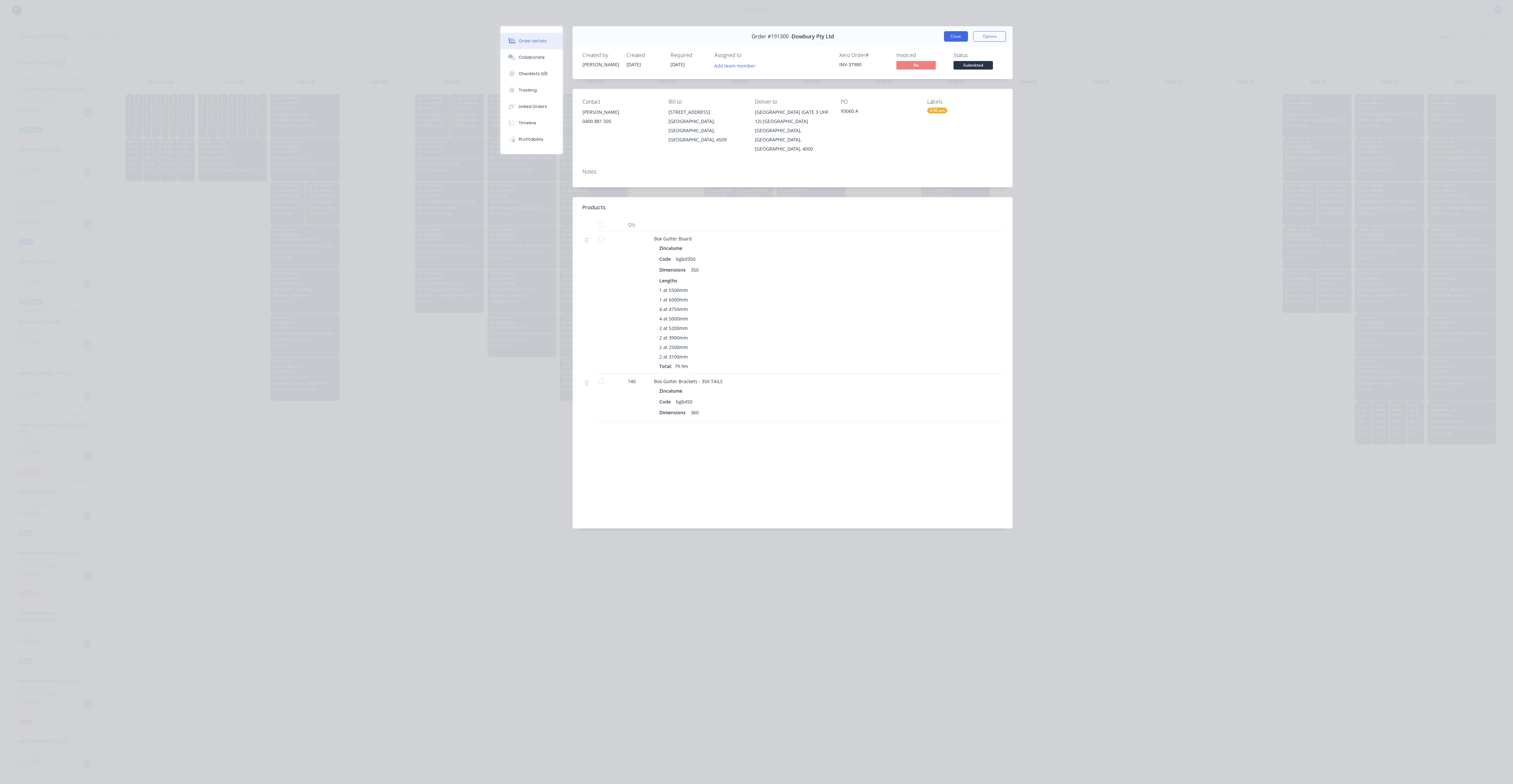
click at [956, 35] on button "Close" at bounding box center [955, 36] width 24 height 11
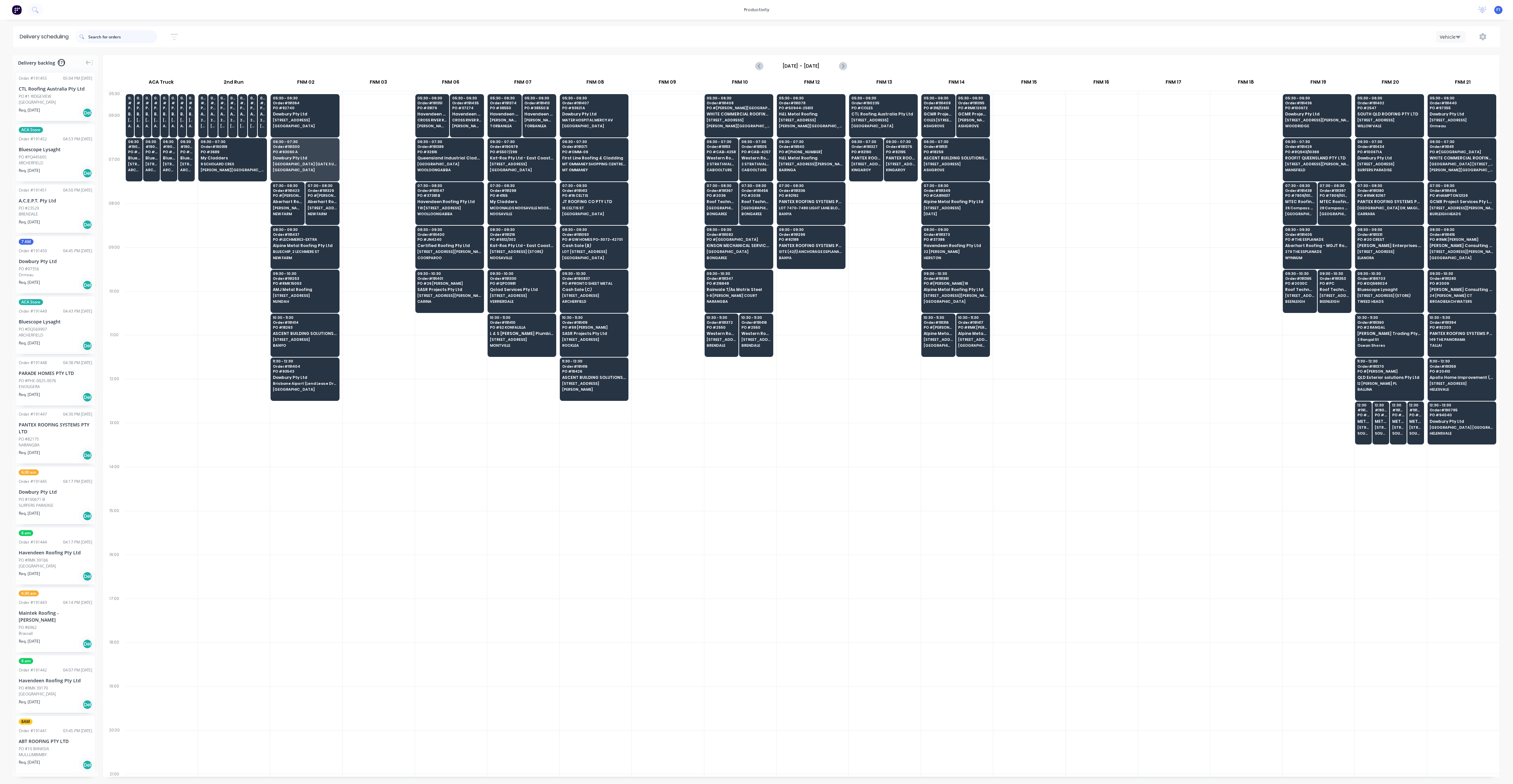
click at [108, 38] on input "text" at bounding box center [123, 37] width 69 height 13
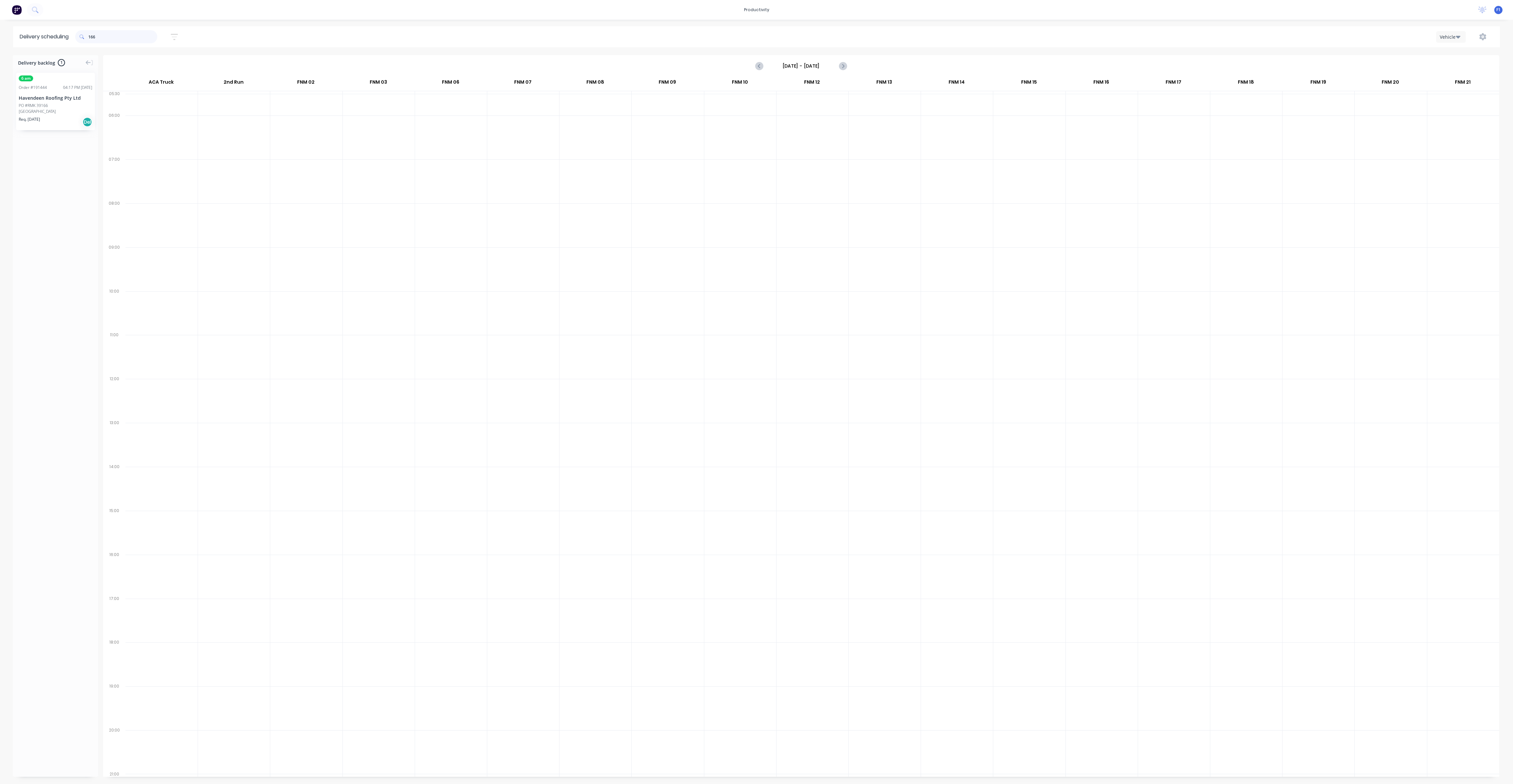
type input "166"
click at [52, 106] on div "PO #RMK 39166" at bounding box center [55, 105] width 74 height 6
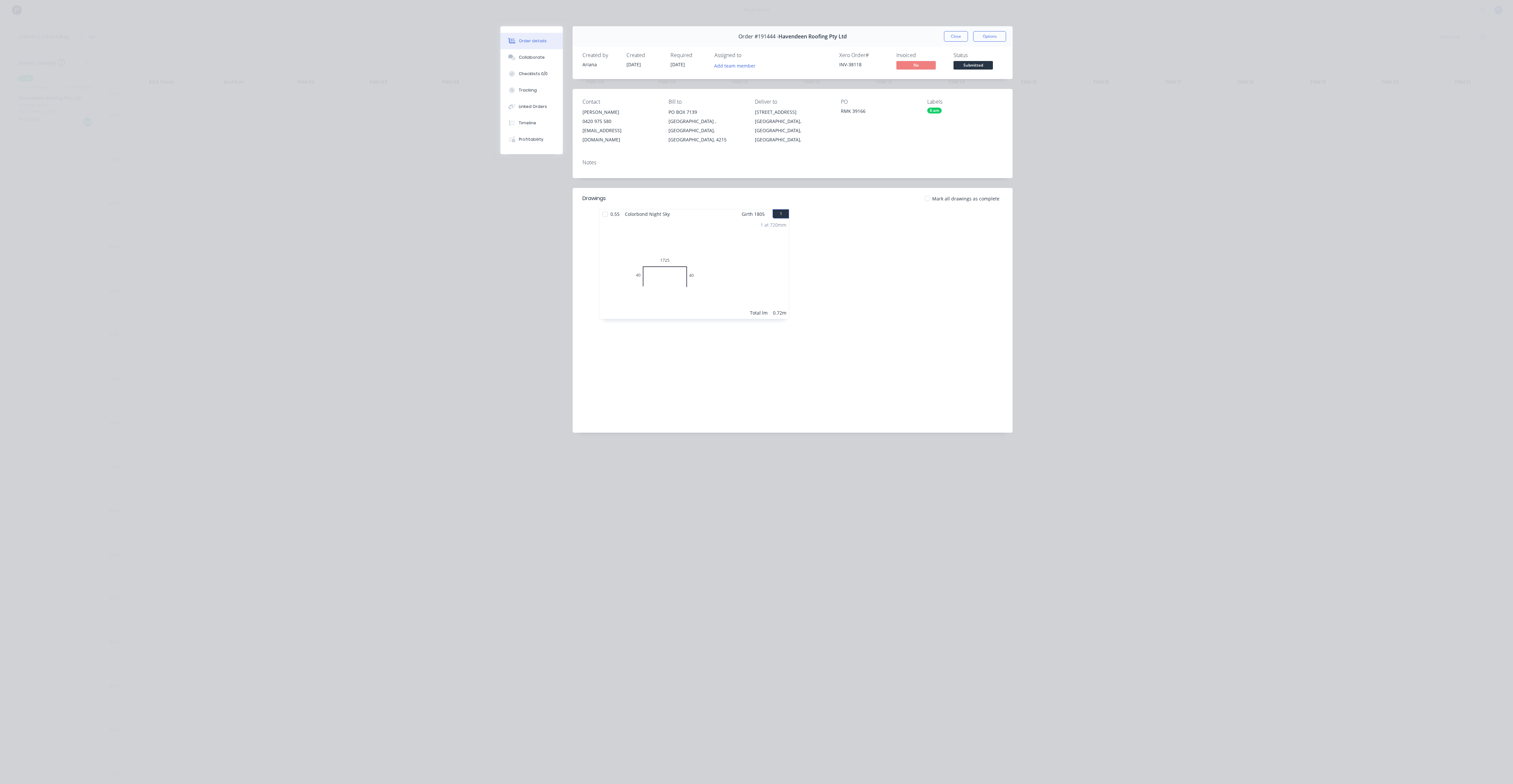
click at [896, 71] on div "Created by [PERSON_NAME] Created [DATE] Required [DATE] Assigned to Add team me…" at bounding box center [792, 62] width 440 height 35
click at [531, 57] on div "Collaborate" at bounding box center [531, 57] width 26 height 6
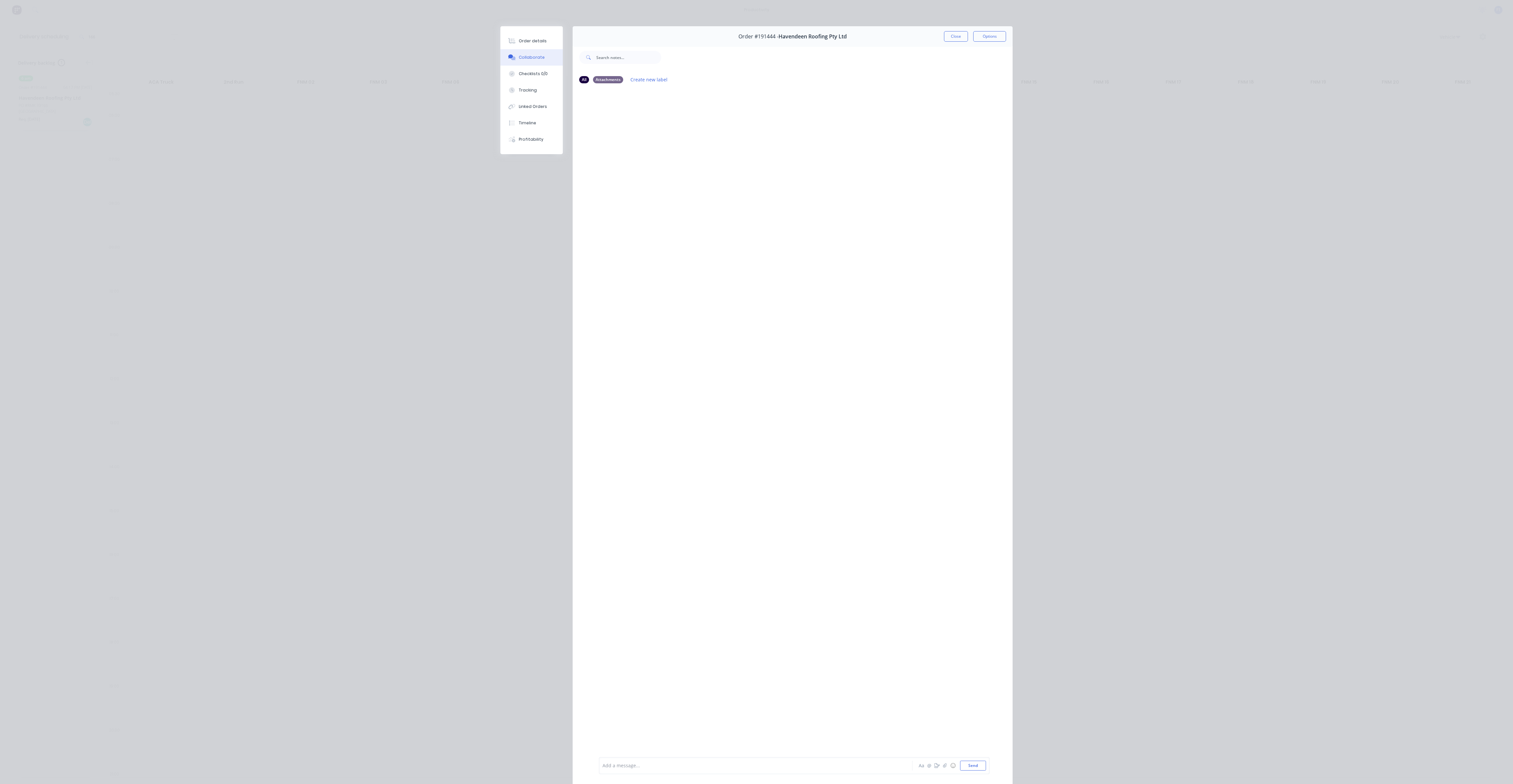
drag, startPoint x: 945, startPoint y: 37, endPoint x: 754, endPoint y: 54, distance: 191.8
click at [946, 37] on button "Close" at bounding box center [955, 36] width 24 height 11
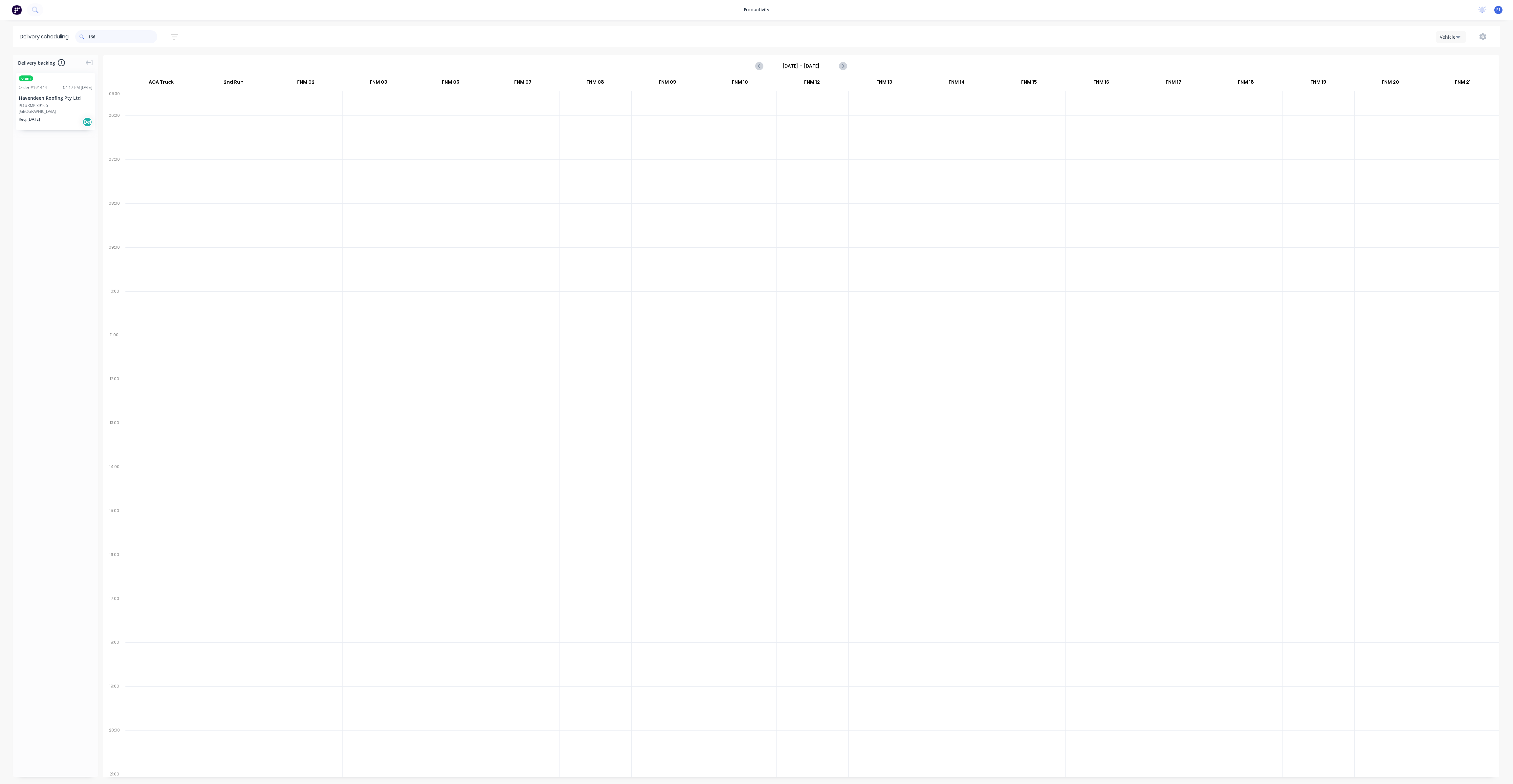
drag, startPoint x: 116, startPoint y: 37, endPoint x: 80, endPoint y: 32, distance: 36.3
click at [80, 32] on div "166" at bounding box center [116, 37] width 82 height 13
click at [109, 34] on input "689" at bounding box center [123, 37] width 69 height 13
type input "6"
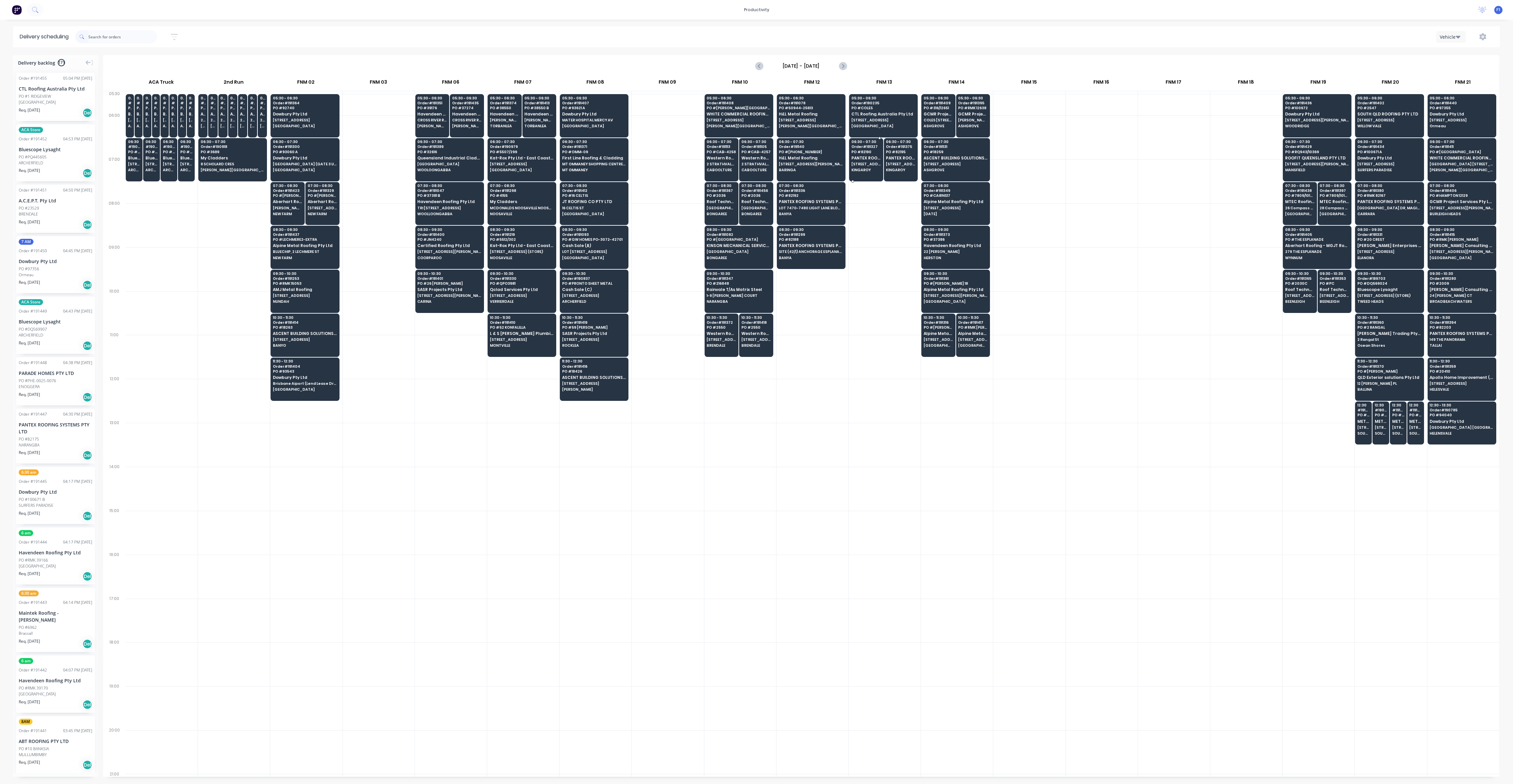
click at [857, 165] on span "[STREET_ADDRESS]" at bounding box center [865, 163] width 29 height 4
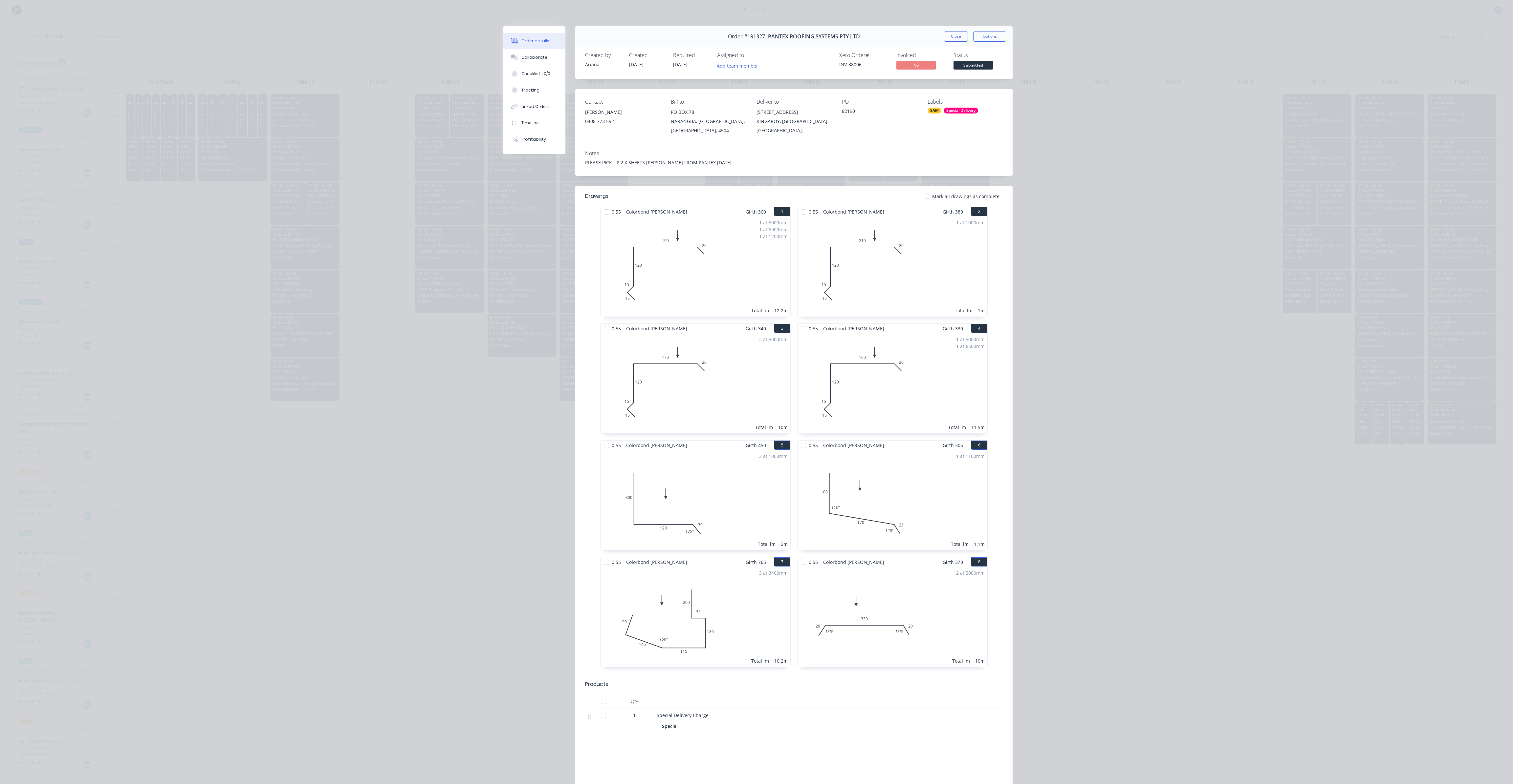
click at [958, 39] on button "Close" at bounding box center [955, 36] width 24 height 11
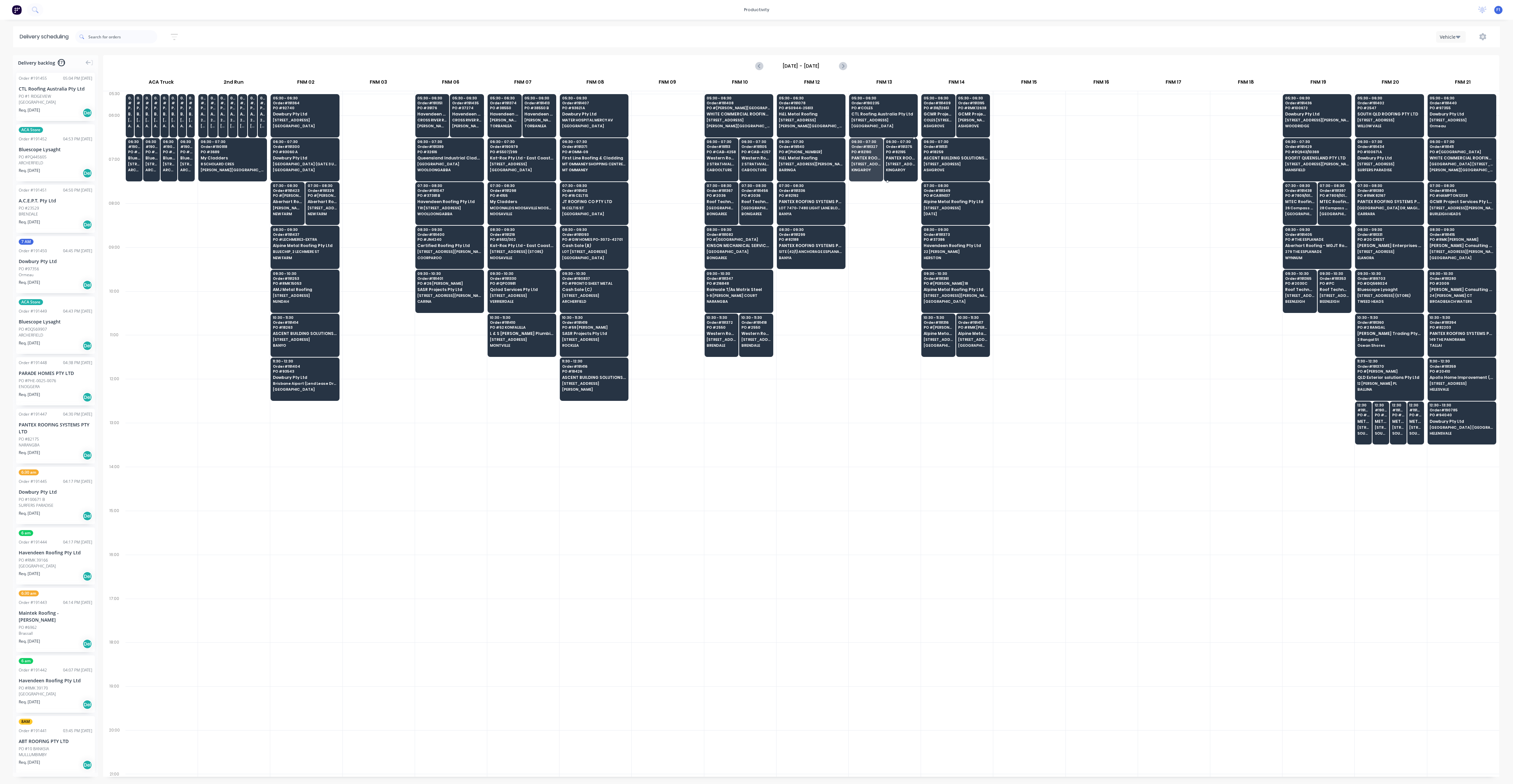
click at [894, 168] on span "KINGAROY" at bounding box center [900, 169] width 29 height 4
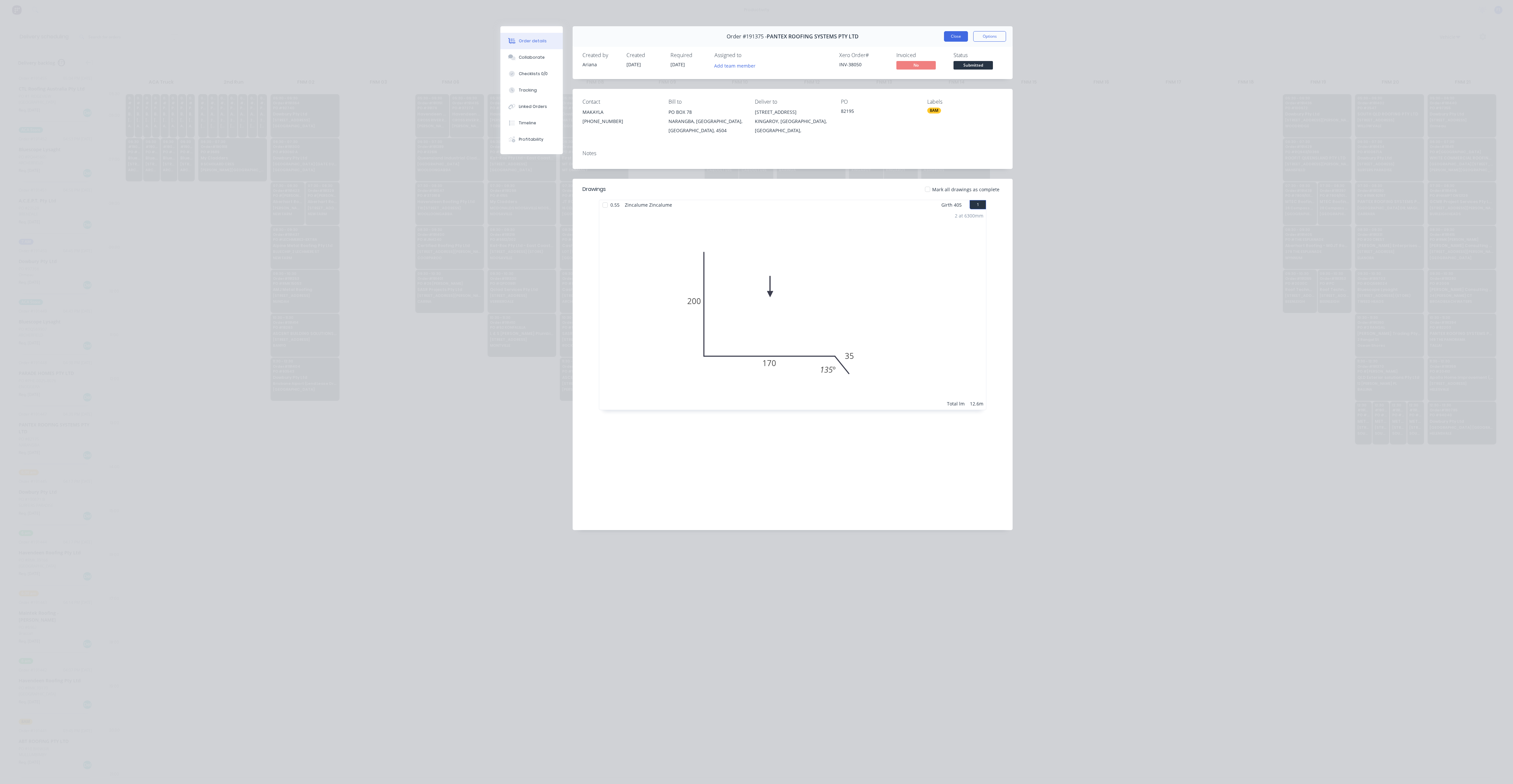
click at [950, 37] on button "Close" at bounding box center [955, 36] width 24 height 11
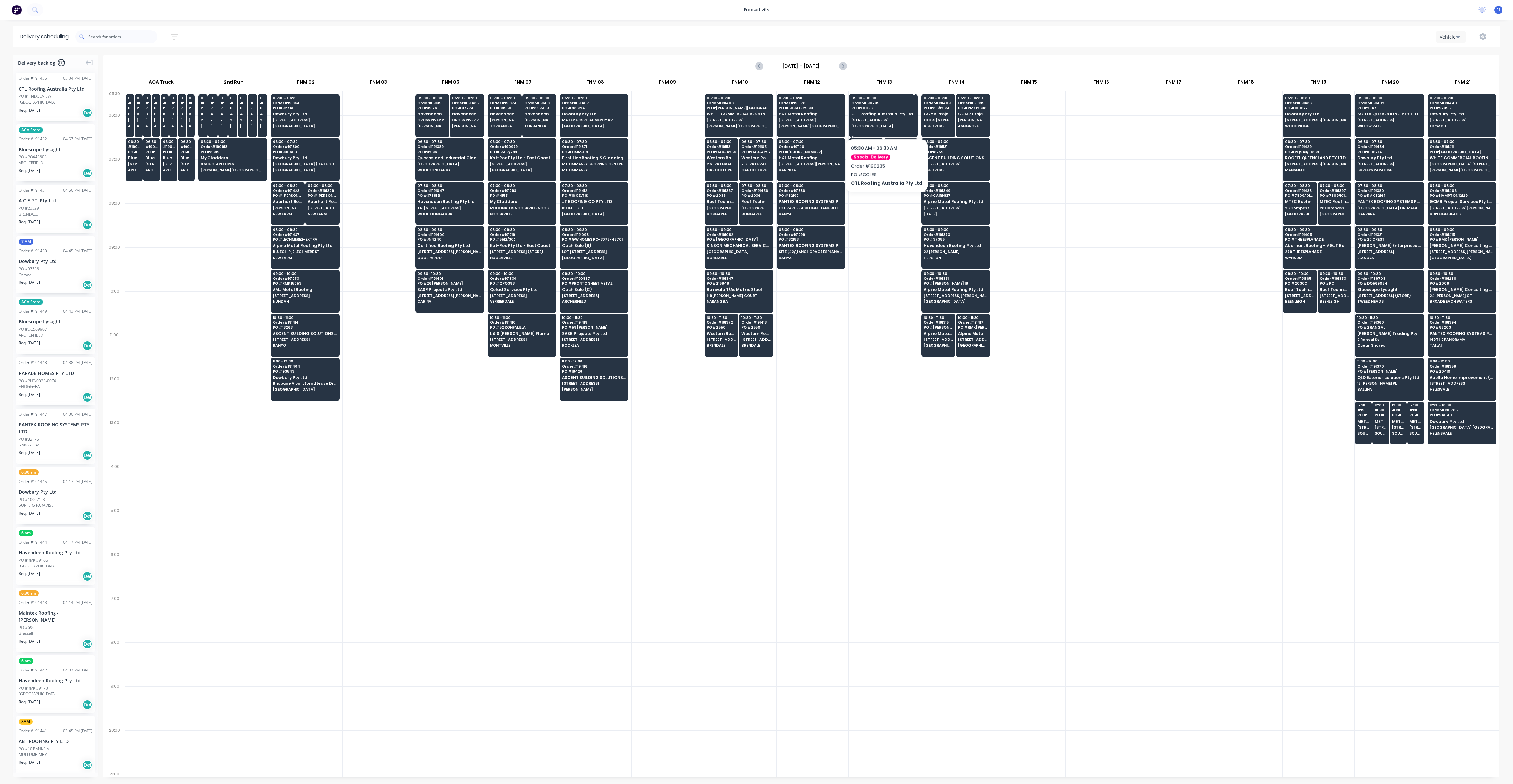
click at [883, 120] on span "[STREET_ADDRESS]" at bounding box center [883, 120] width 64 height 4
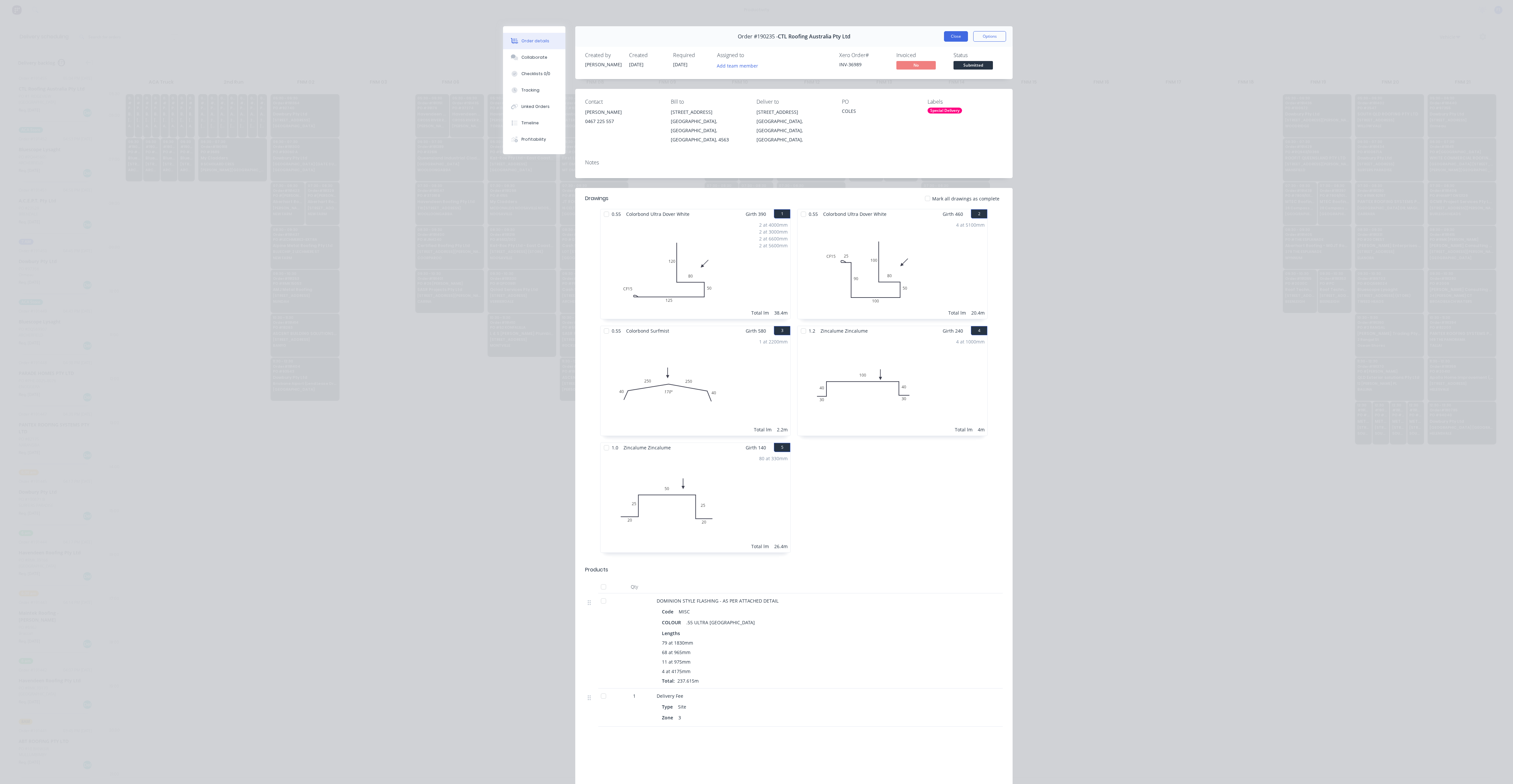
click at [952, 34] on button "Close" at bounding box center [955, 36] width 24 height 11
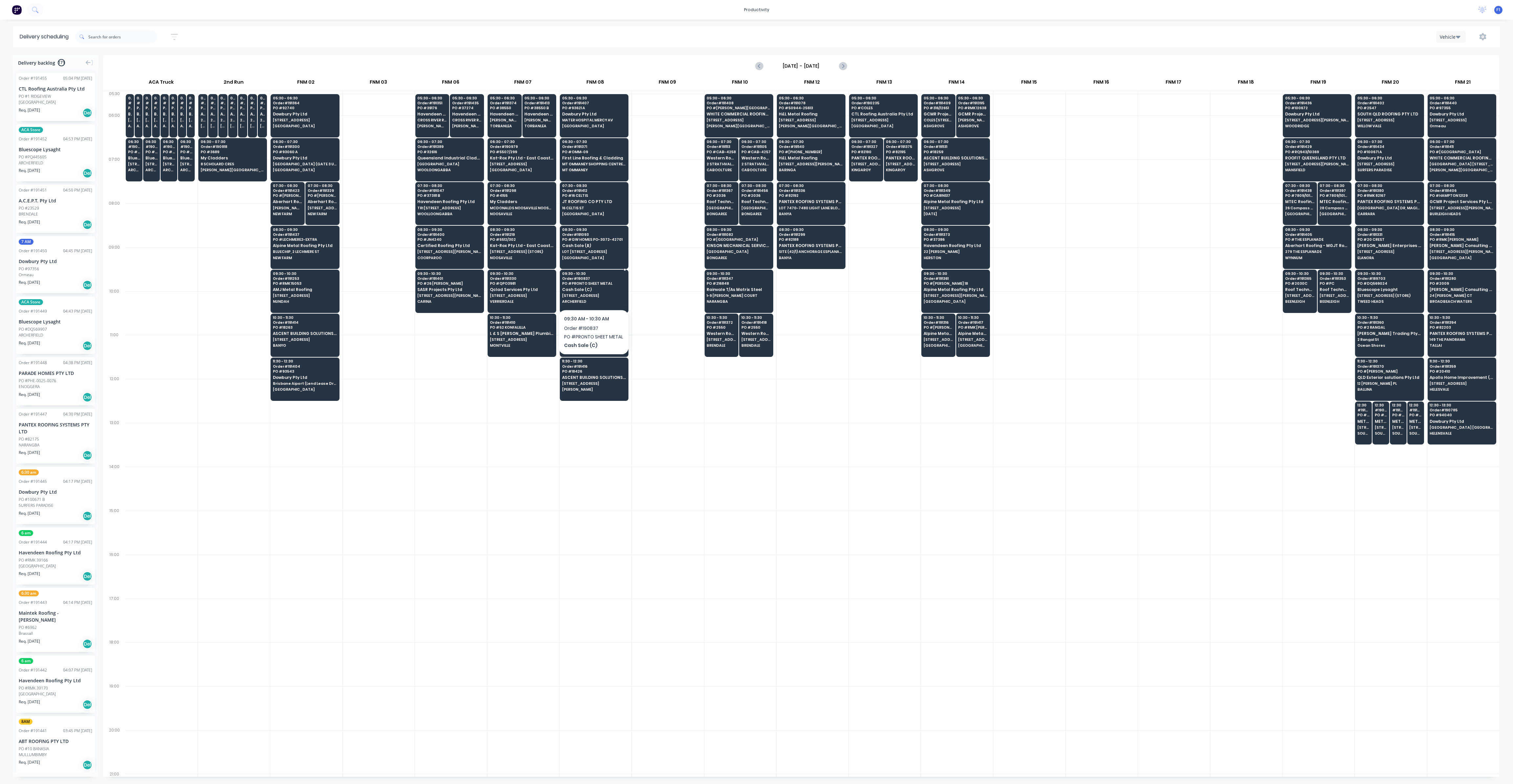
click at [592, 294] on span "[STREET_ADDRESS]" at bounding box center [594, 295] width 64 height 4
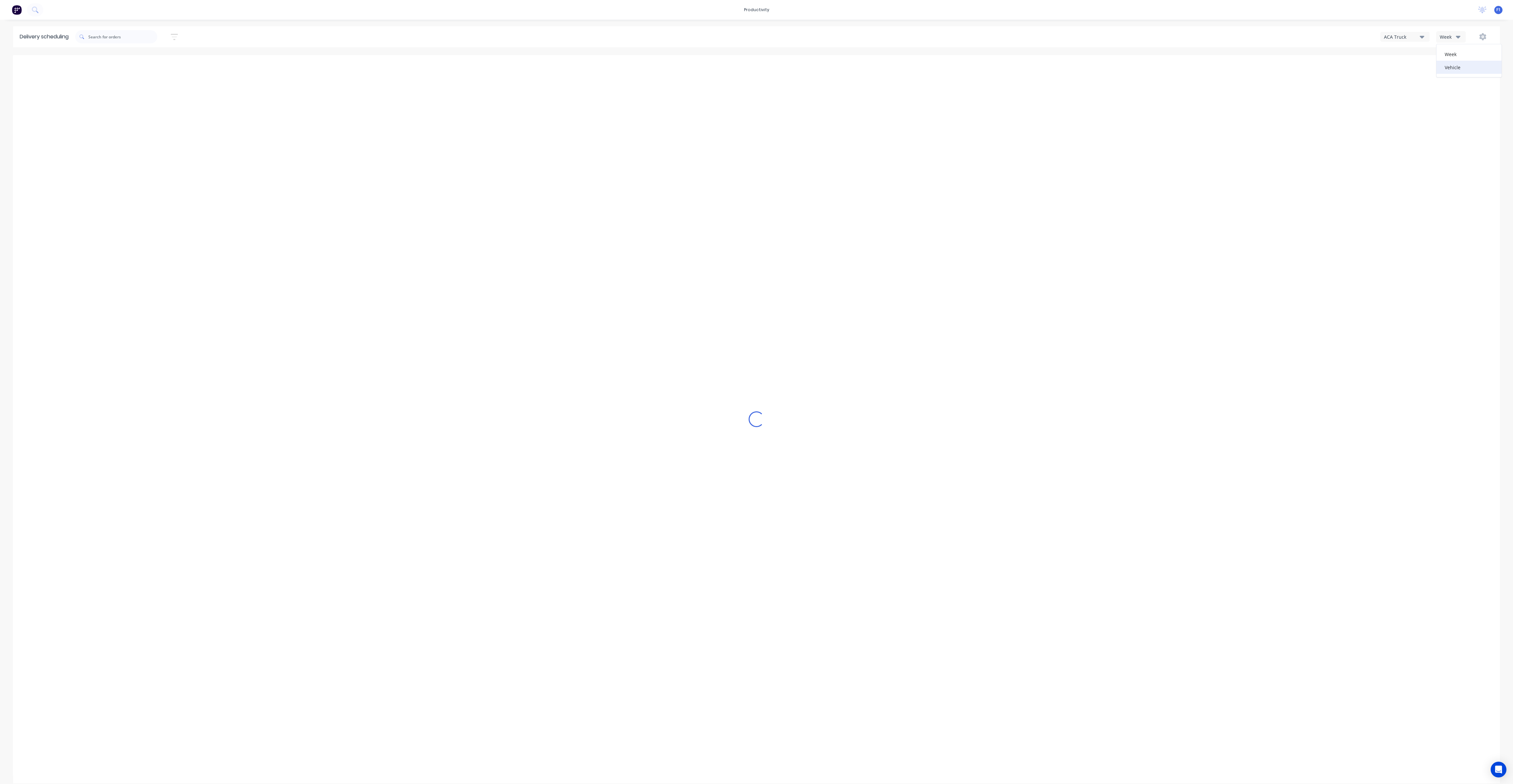
click at [1453, 66] on div "Vehicle" at bounding box center [1469, 67] width 65 height 13
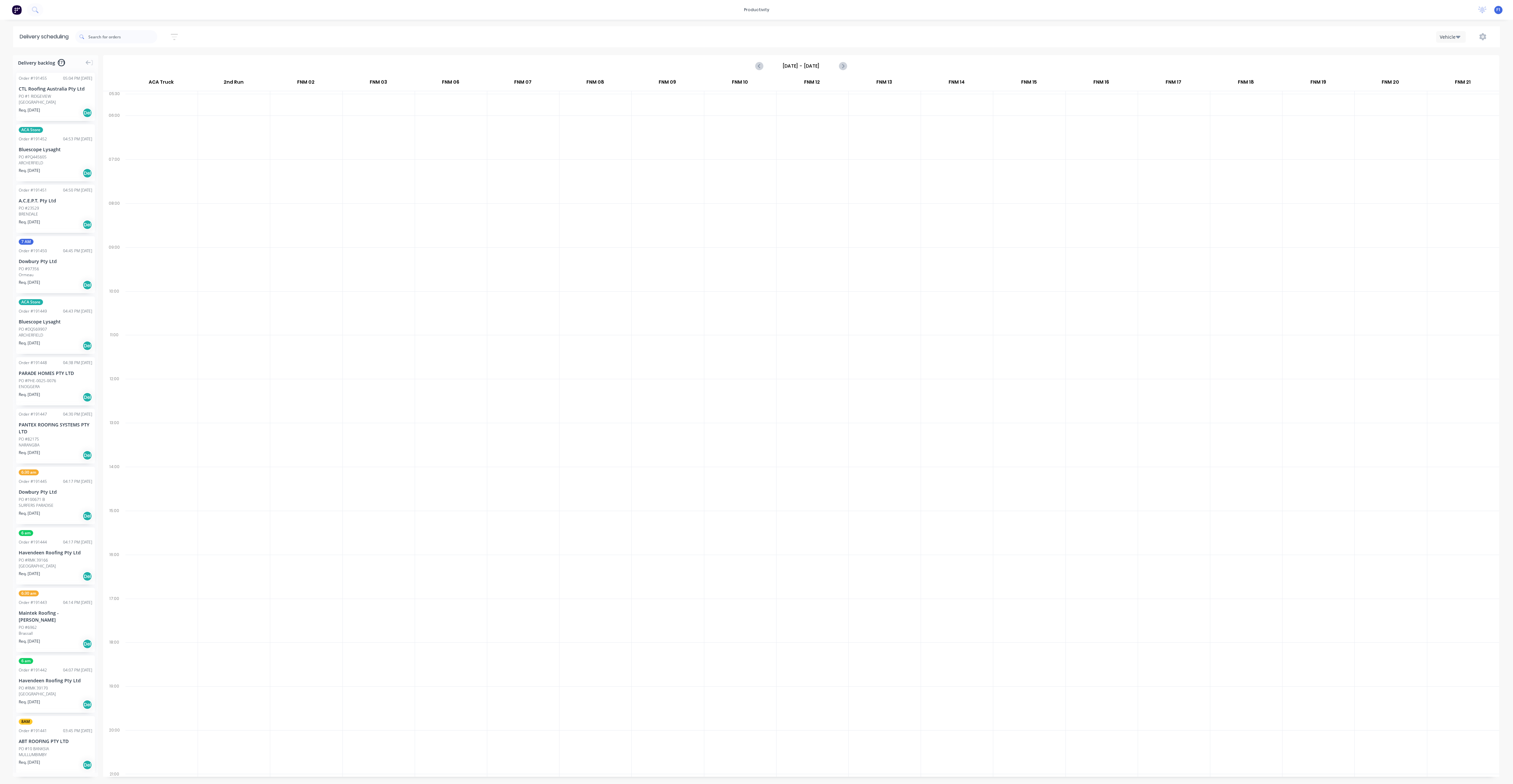
click at [828, 67] on input "Sunday - 31/08/25" at bounding box center [801, 66] width 65 height 10
click at [801, 160] on div "2" at bounding box center [804, 163] width 10 height 10
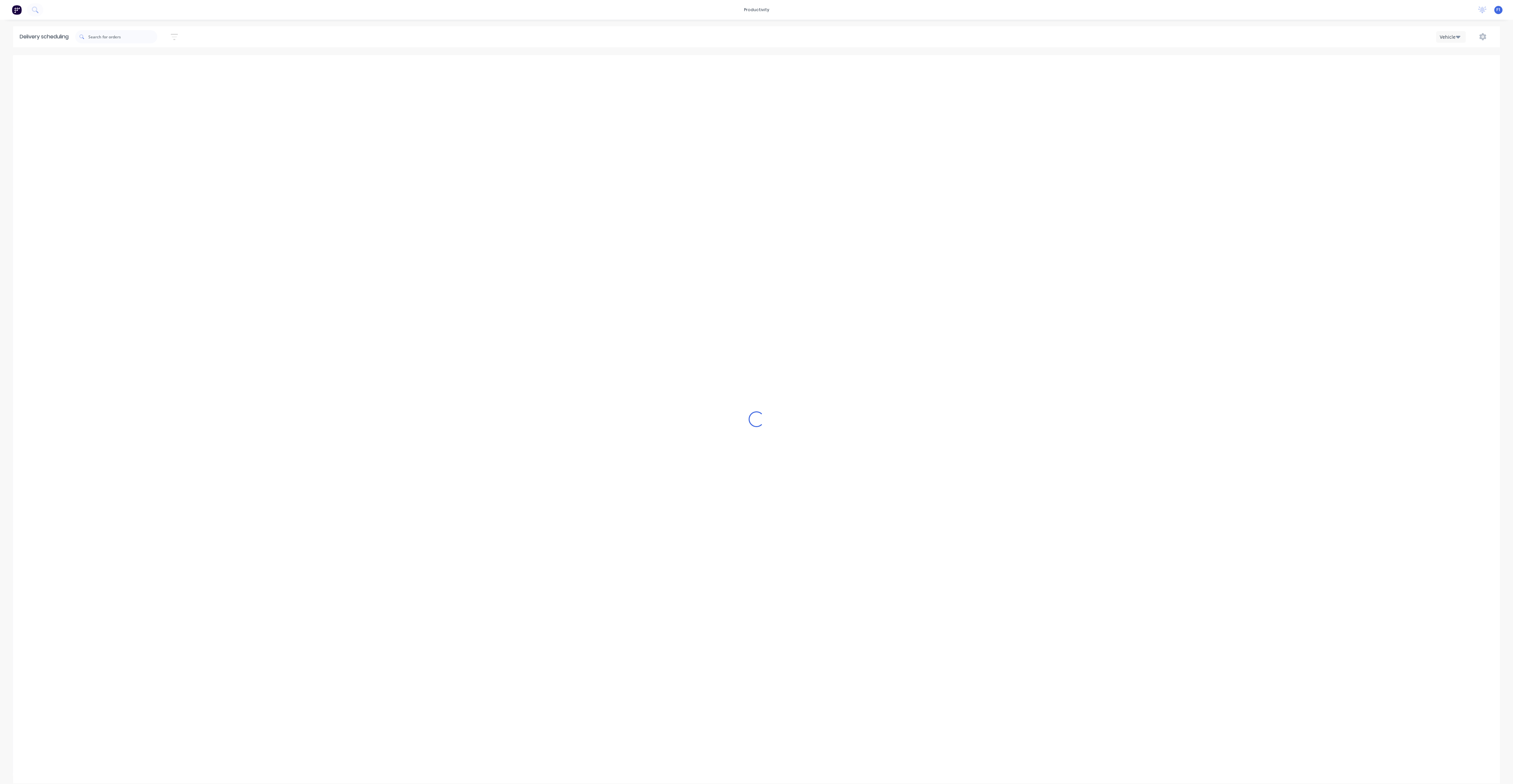
type input "[DATE] - [DATE]"
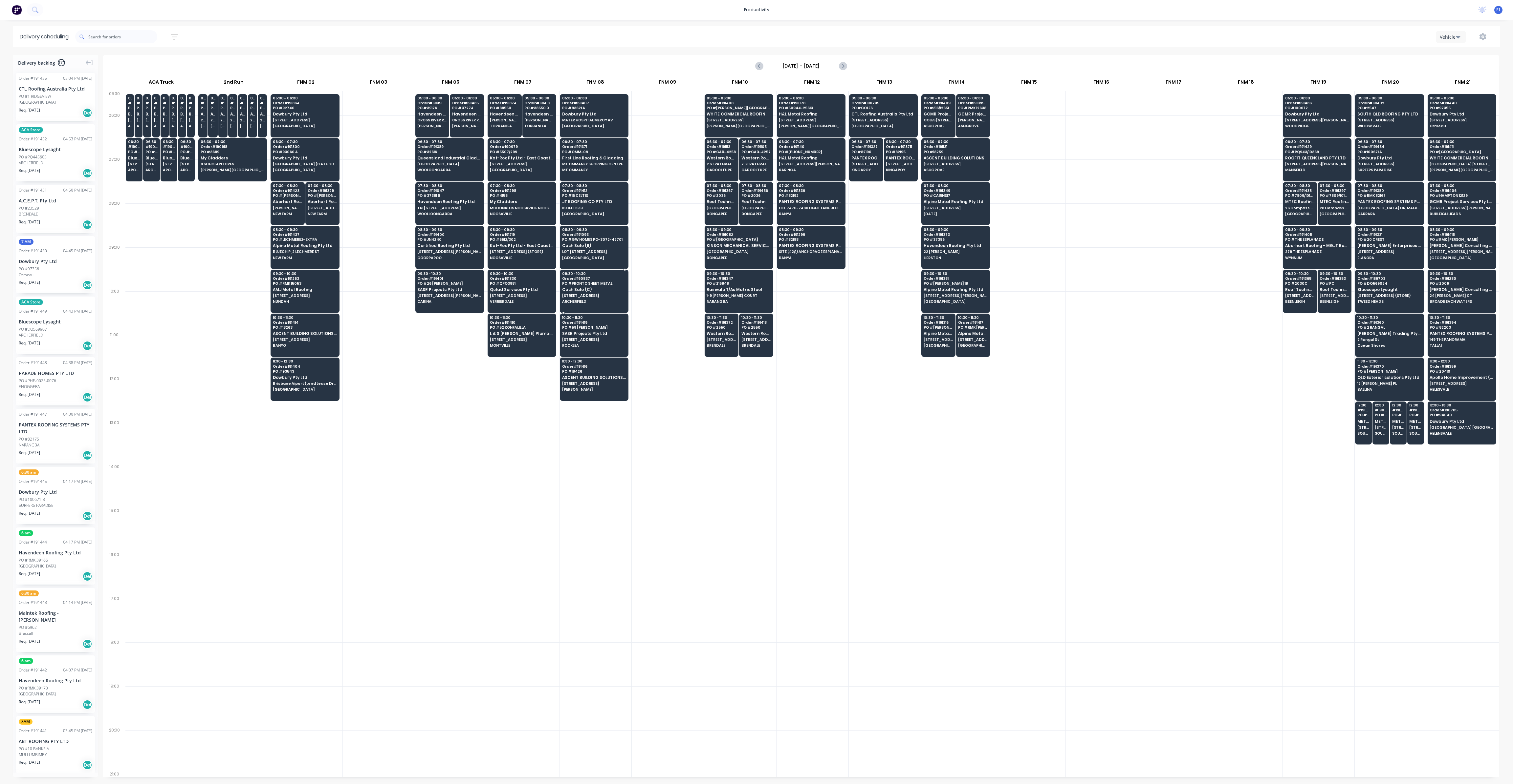
click at [592, 300] on span "ARCHERFIELD" at bounding box center [594, 301] width 64 height 4
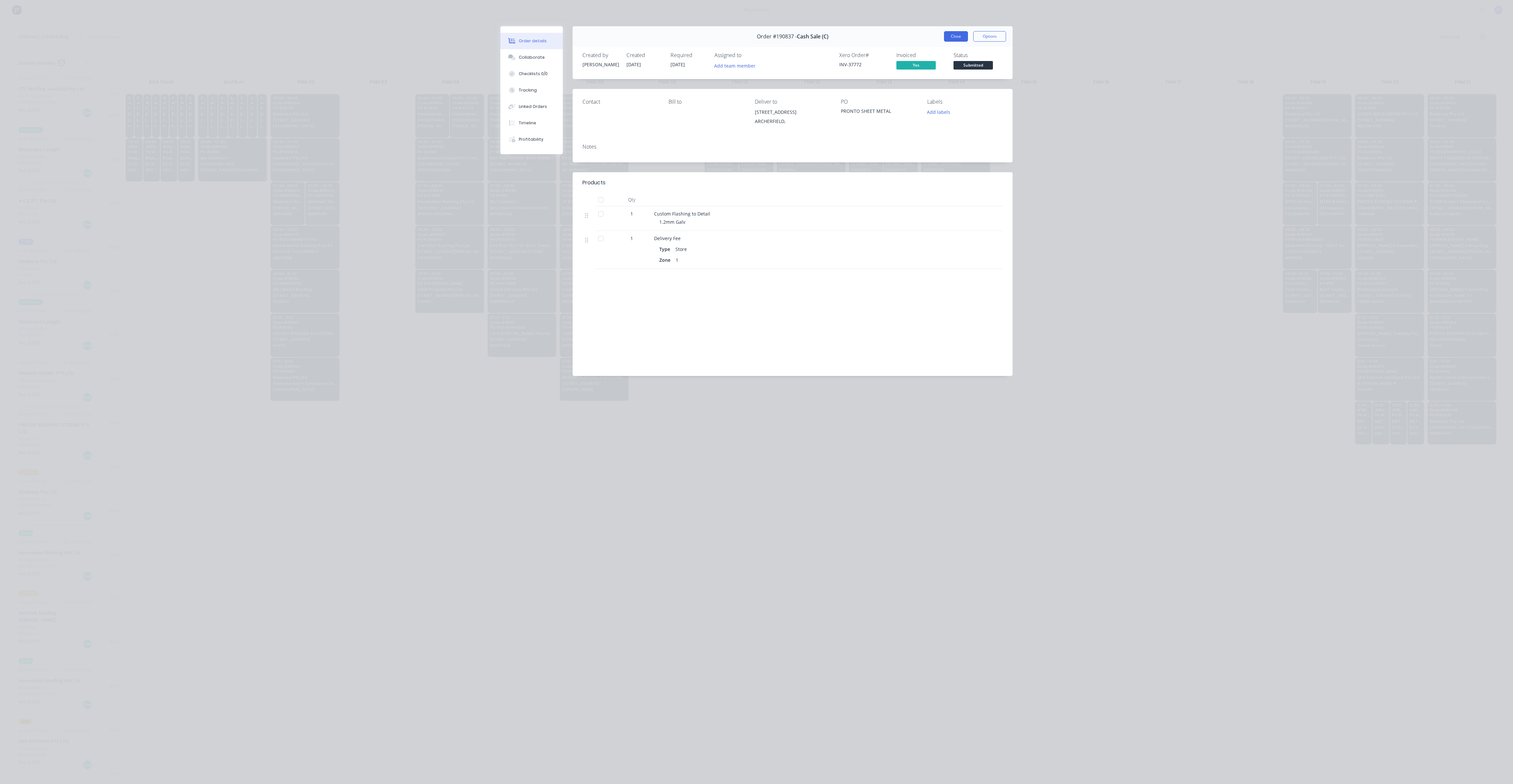
click at [960, 37] on button "Close" at bounding box center [955, 36] width 24 height 11
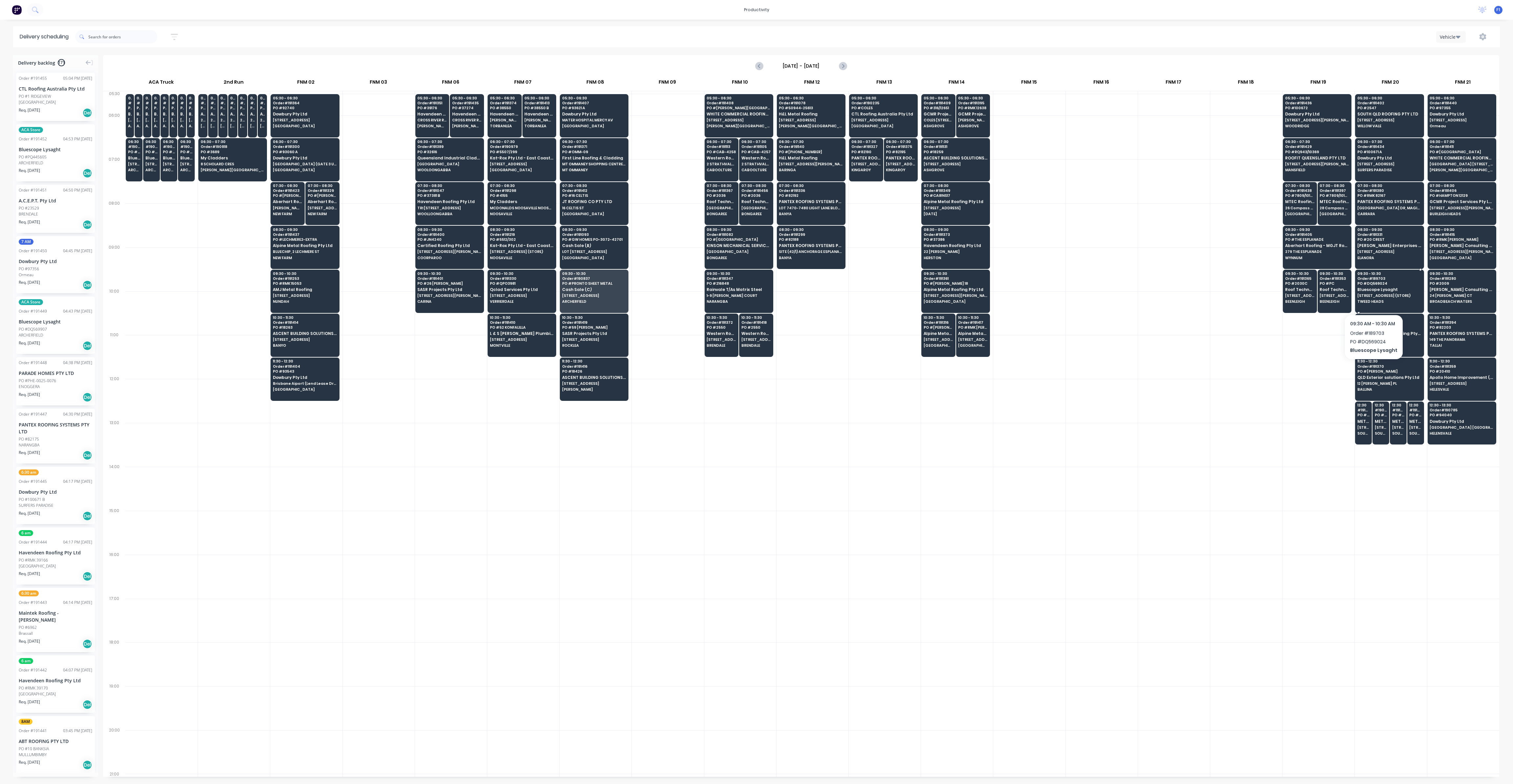
click at [1372, 297] on div "09:30 - 10:30 Order # 189703 PO # DQ569024 Bluescope Lysaght 10 GREENWAY DR (ST…" at bounding box center [1389, 287] width 68 height 37
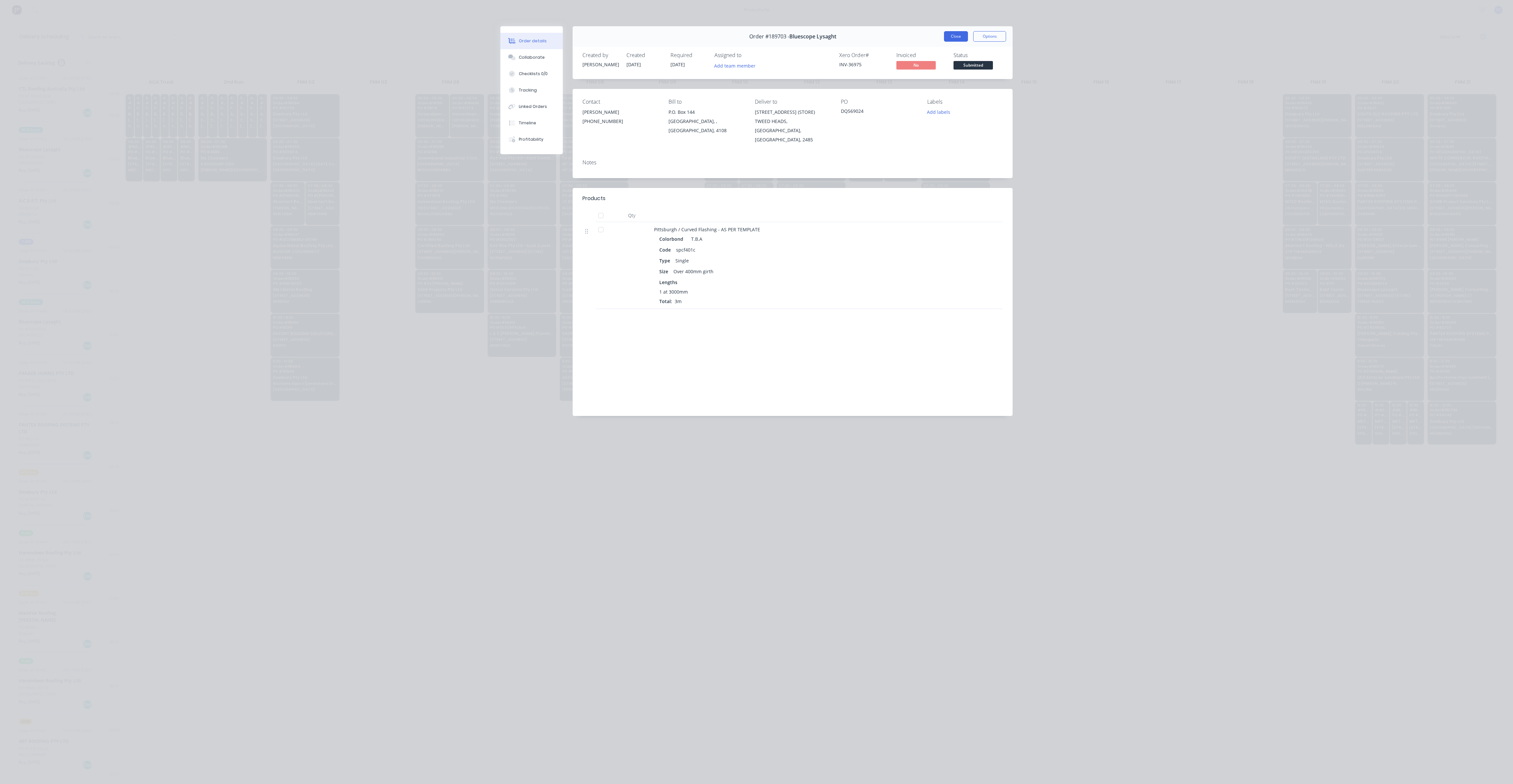
click at [949, 41] on button "Close" at bounding box center [955, 36] width 24 height 11
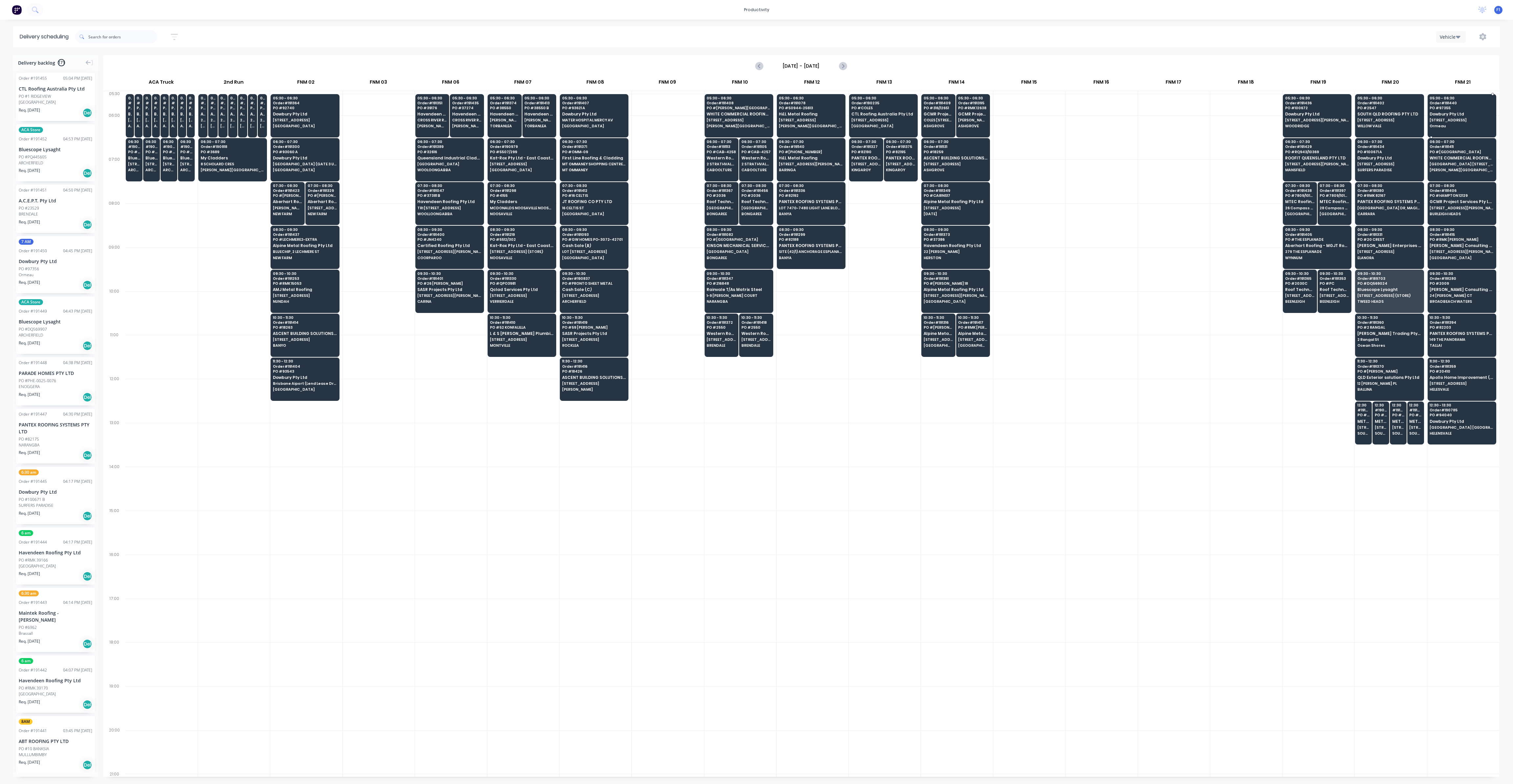
click at [1431, 118] on div "05:30 - 06:30 Order # 191440 PO # 97355 Dowbury Pty Ltd 82 Prairie Rd Ormeau" at bounding box center [1461, 112] width 68 height 37
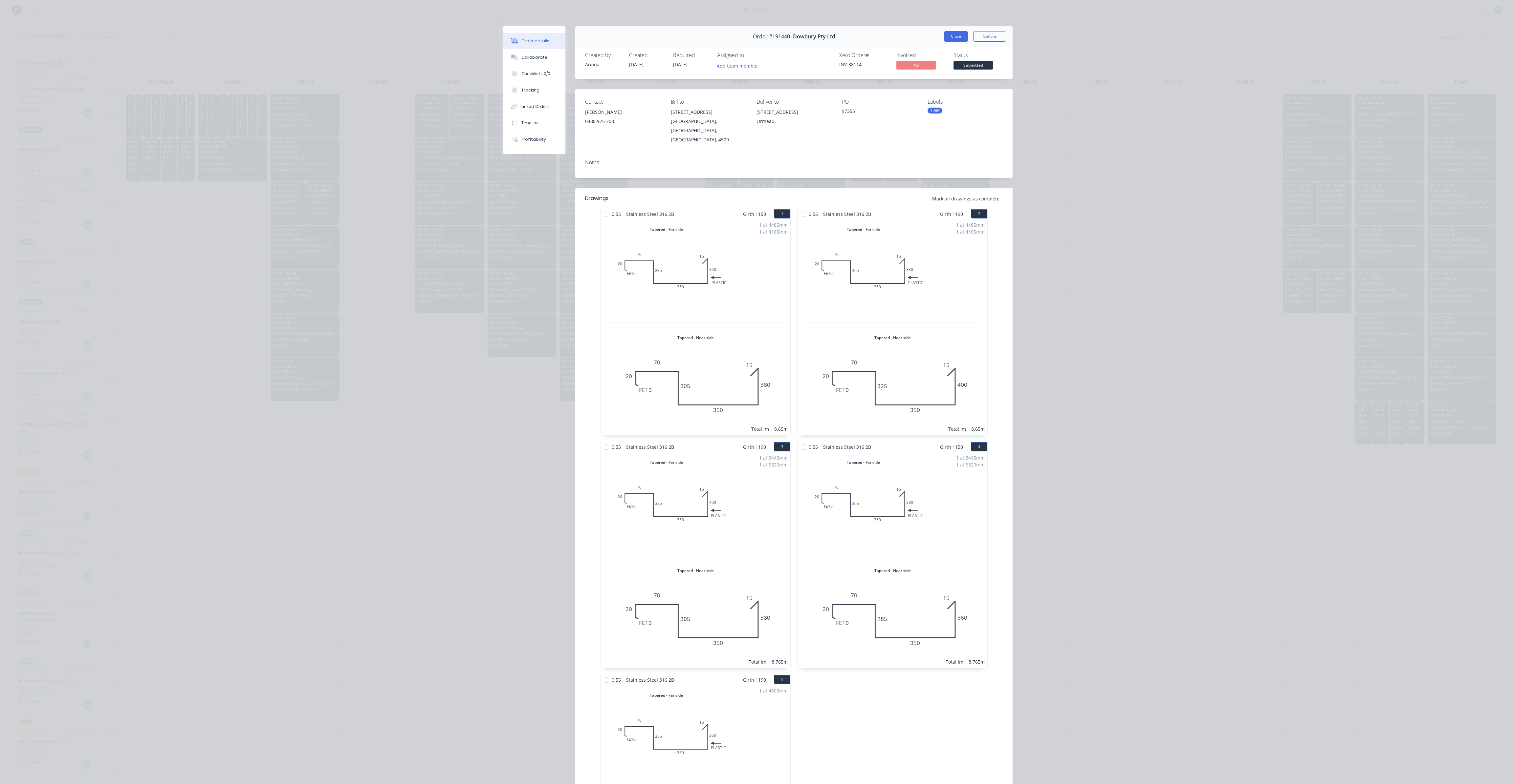
click at [954, 40] on button "Close" at bounding box center [955, 36] width 24 height 11
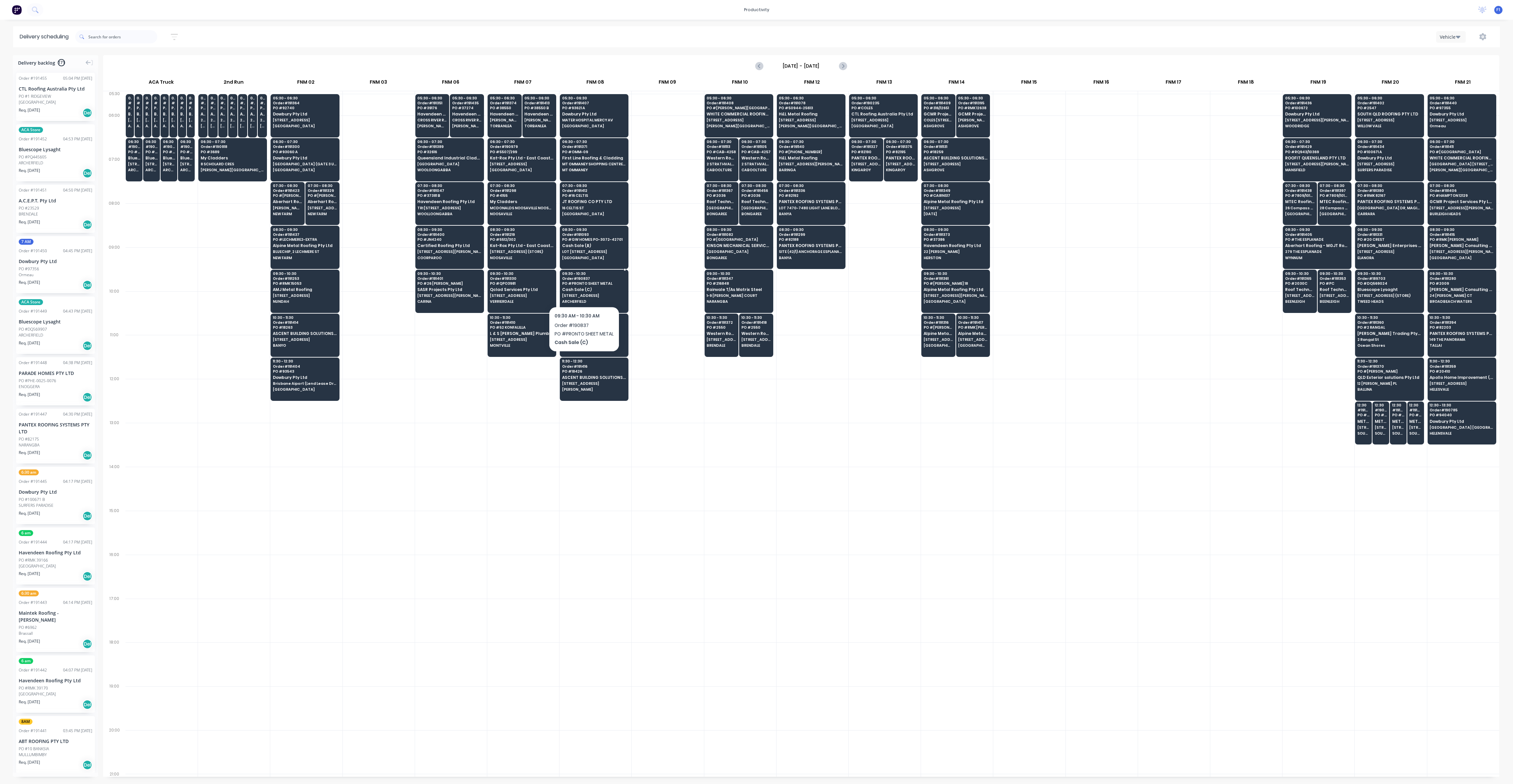
click at [584, 290] on span "Cash Sale (C)" at bounding box center [594, 290] width 64 height 4
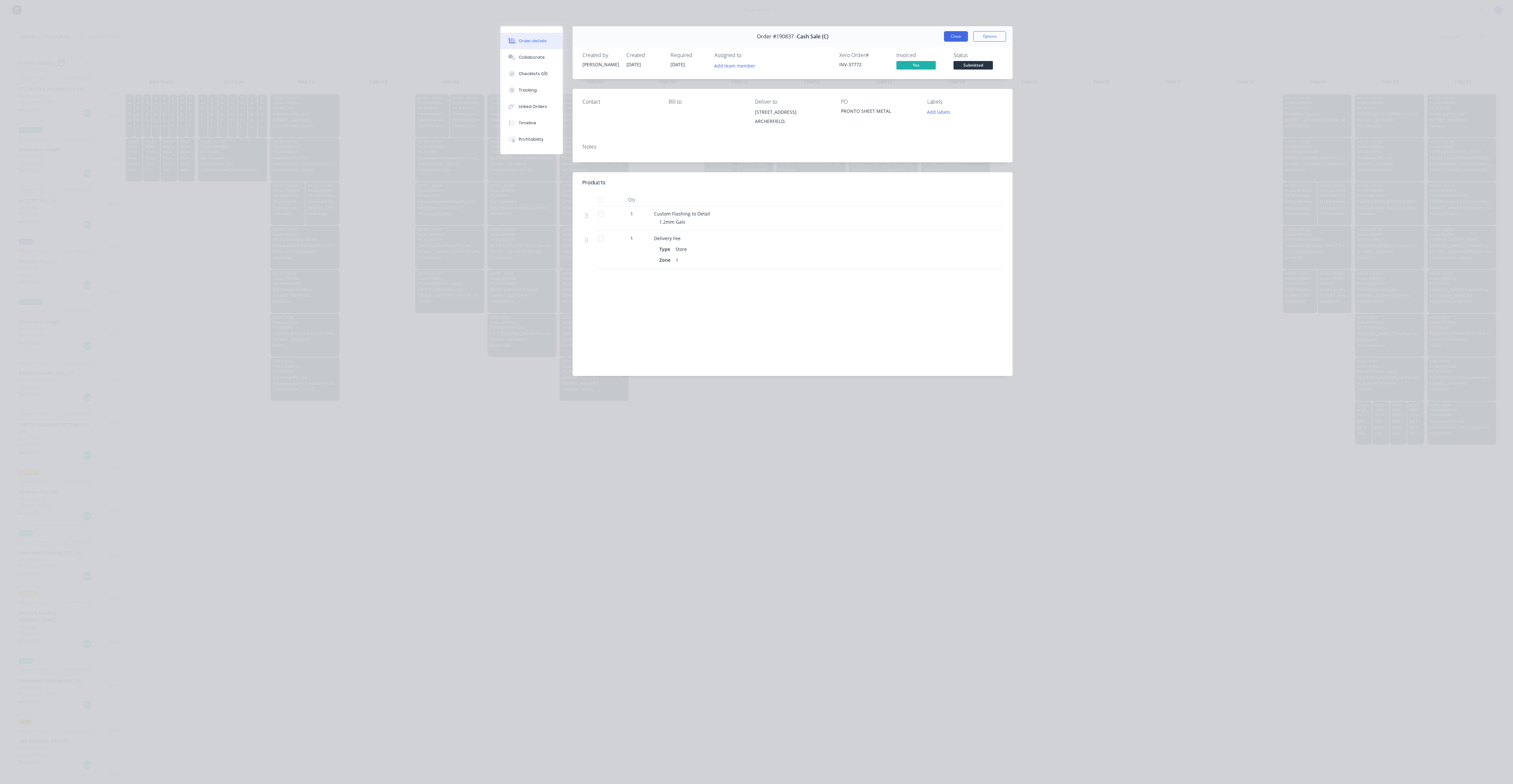
click at [950, 39] on button "Close" at bounding box center [955, 36] width 24 height 11
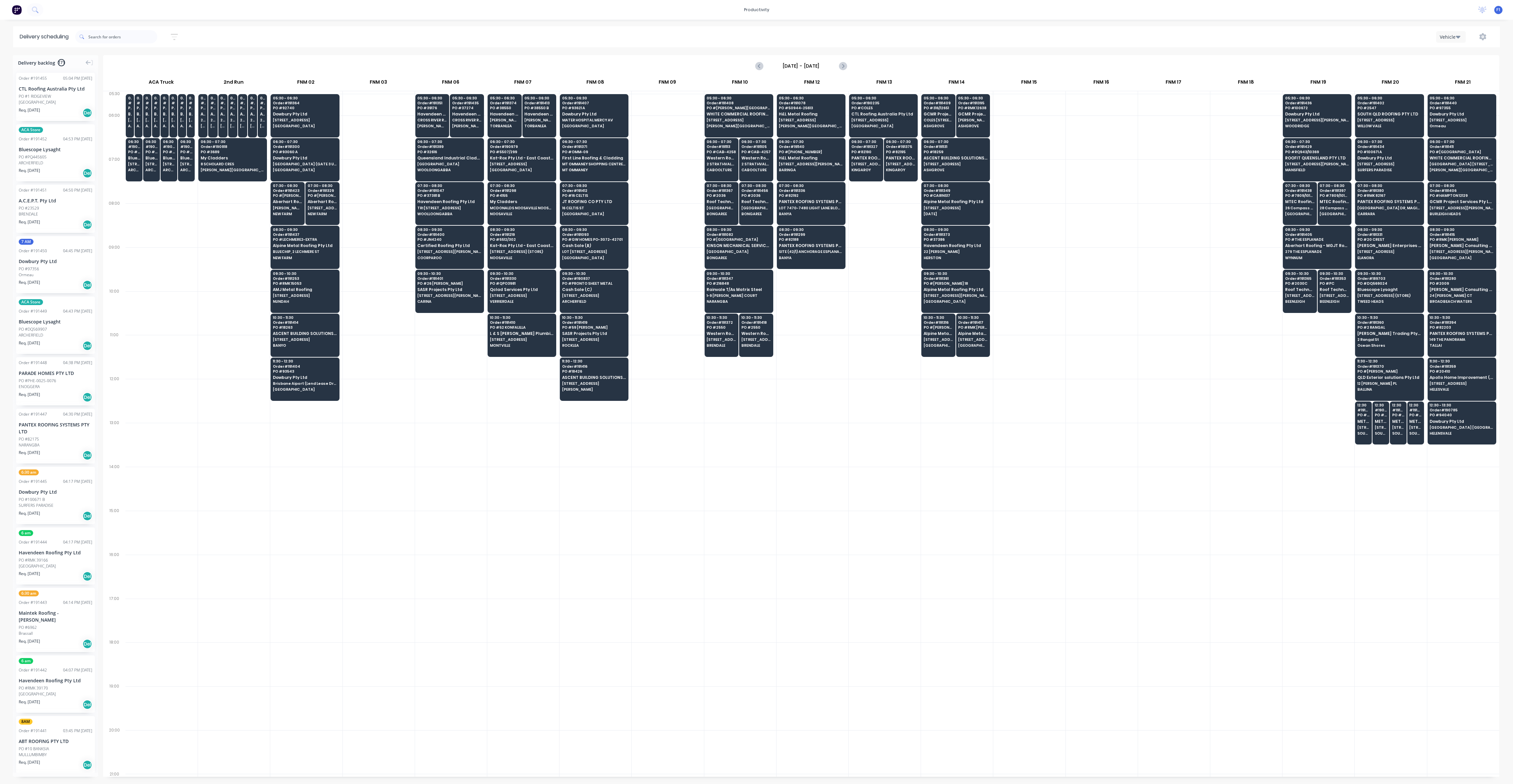
click at [663, 280] on div at bounding box center [668, 269] width 72 height 44
click at [573, 238] on span "PO # GW HOMES PO-3072-42701" at bounding box center [594, 239] width 64 height 4
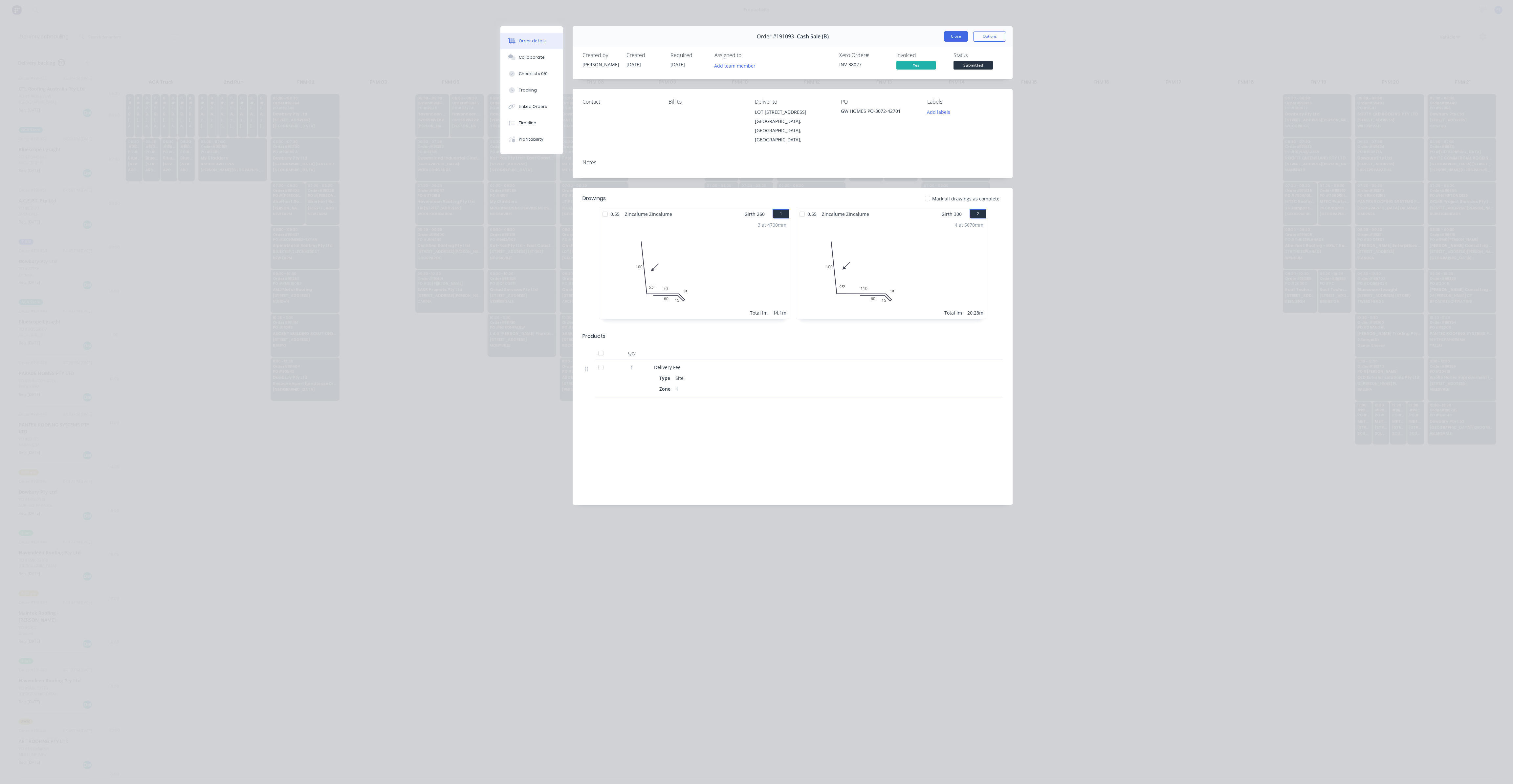
click at [952, 34] on button "Close" at bounding box center [955, 36] width 24 height 11
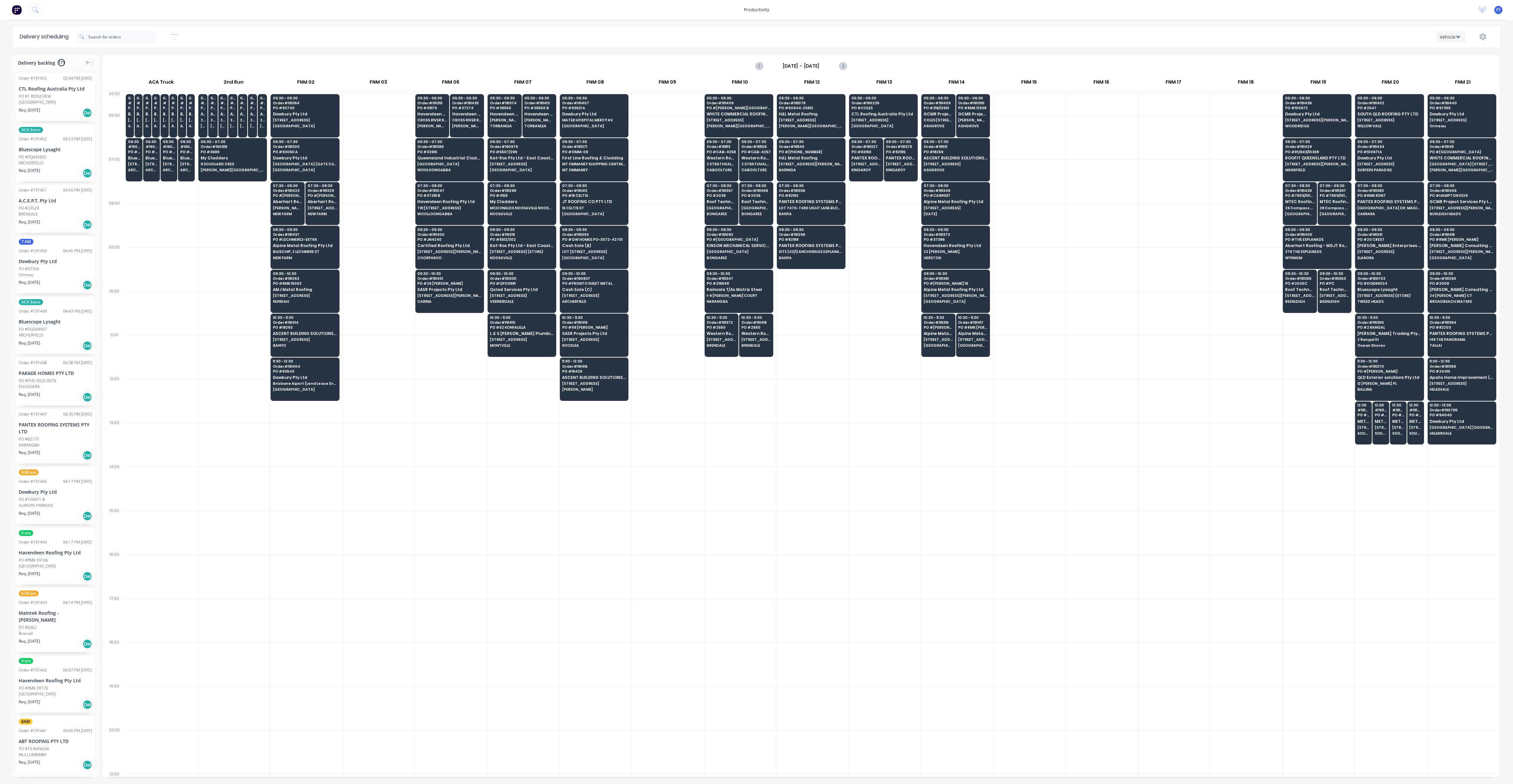
click at [671, 269] on div at bounding box center [668, 269] width 72 height 44
